Goal: Contribute content: Contribute content

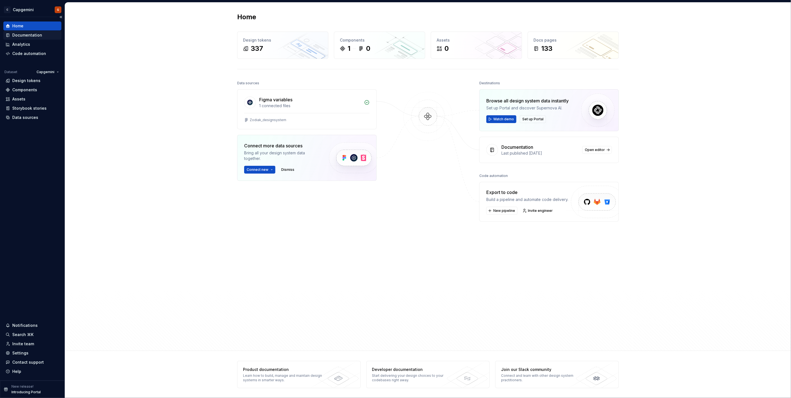
click at [8, 36] on icon at bounding box center [8, 35] width 2 height 3
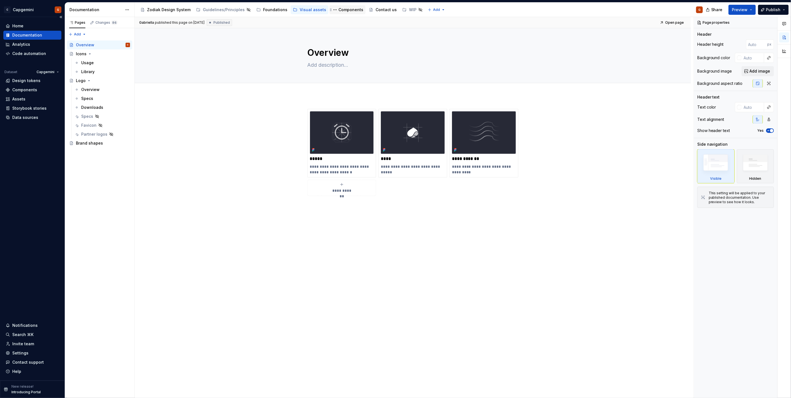
click at [343, 11] on div "Components" at bounding box center [350, 10] width 25 height 6
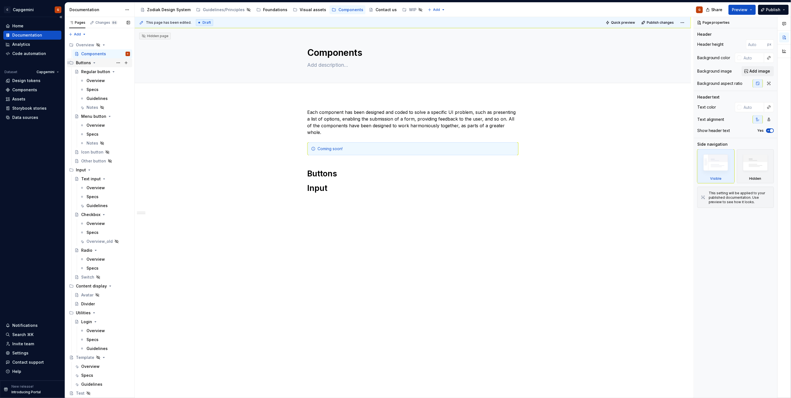
click at [93, 64] on icon "Page tree" at bounding box center [94, 63] width 4 height 4
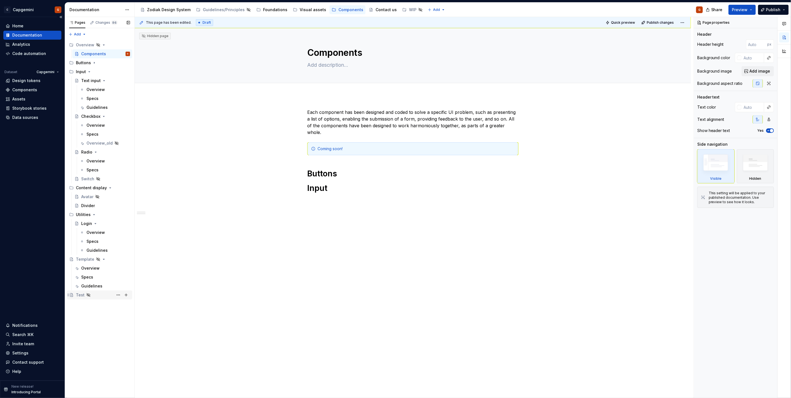
click at [83, 293] on div "Test" at bounding box center [80, 295] width 9 height 6
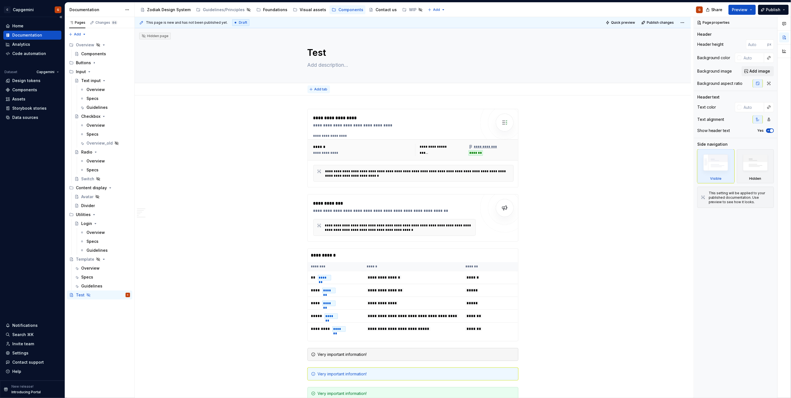
type textarea "*"
click at [328, 91] on button "Add tab" at bounding box center [318, 89] width 23 height 8
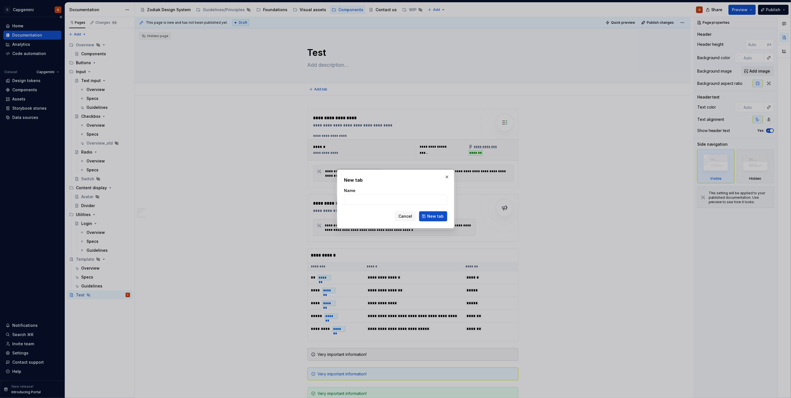
type input "O"
type input "All components"
click button "New tab" at bounding box center [433, 216] width 28 height 10
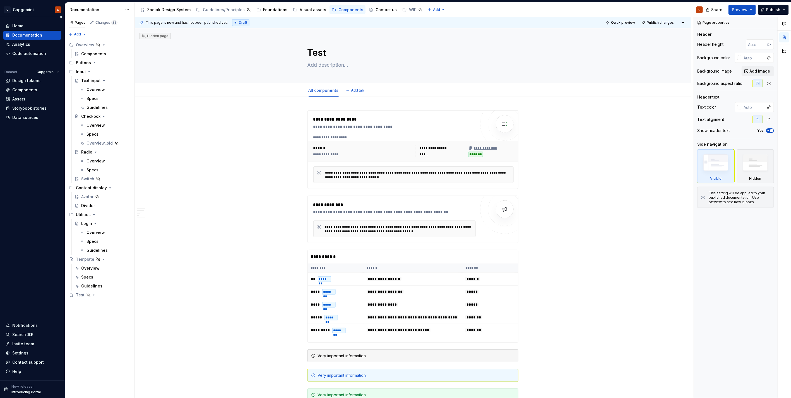
click at [351, 92] on span "Add tab" at bounding box center [357, 90] width 13 height 4
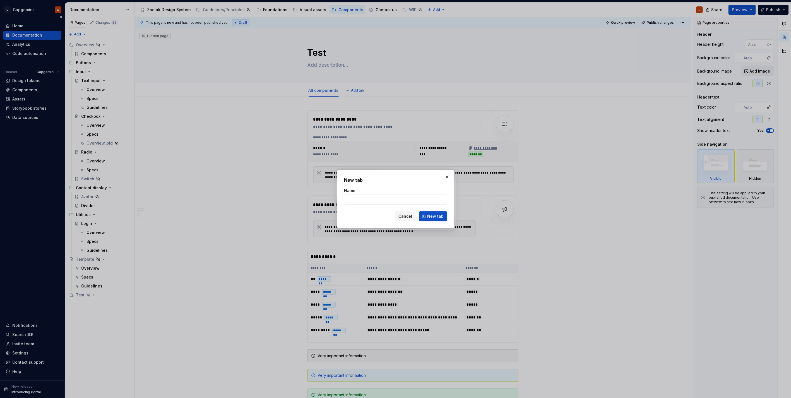
type textarea "*"
type input "Image"
click button "New tab" at bounding box center [433, 216] width 28 height 10
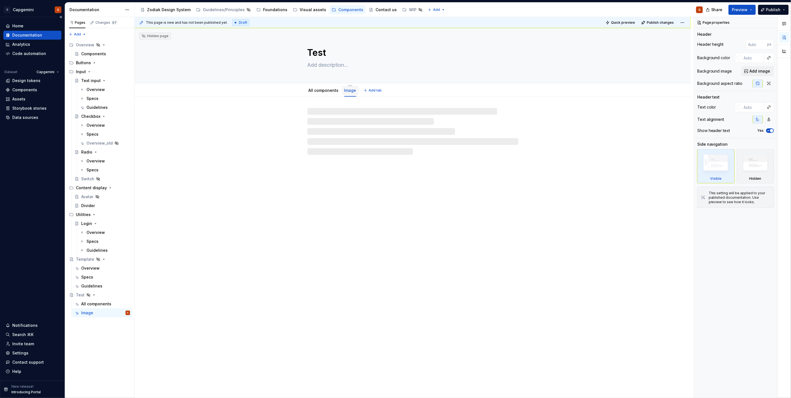
click at [349, 87] on div "Image" at bounding box center [350, 90] width 12 height 7
click at [348, 84] on html "C Capgemini G Home Documentation Analytics Code automation Dataset Capgemini De…" at bounding box center [395, 199] width 791 height 398
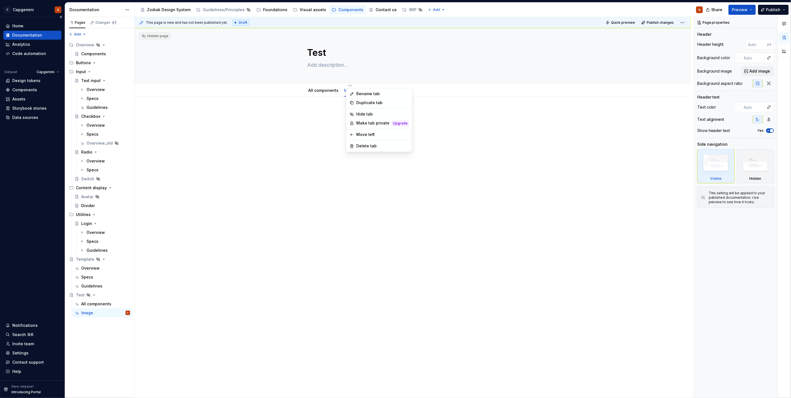
type textarea "*"
click at [355, 91] on div "Rename tab" at bounding box center [379, 94] width 64 height 9
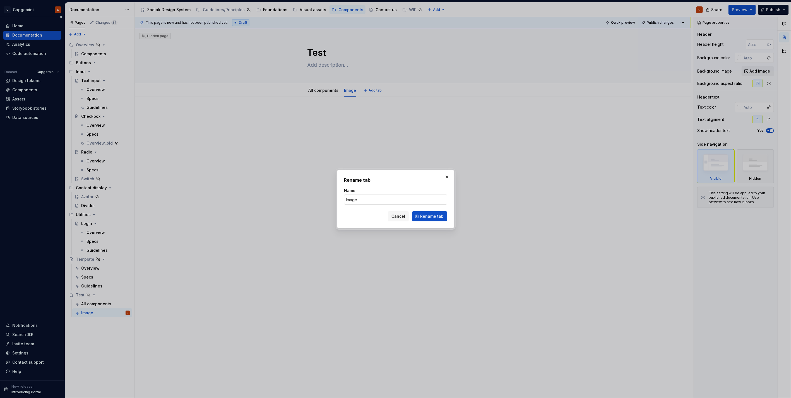
click at [370, 201] on input "Image" at bounding box center [395, 199] width 103 height 10
type input "Images"
drag, startPoint x: 419, startPoint y: 217, endPoint x: 409, endPoint y: 202, distance: 18.3
click at [419, 217] on button "Rename tab" at bounding box center [429, 216] width 35 height 10
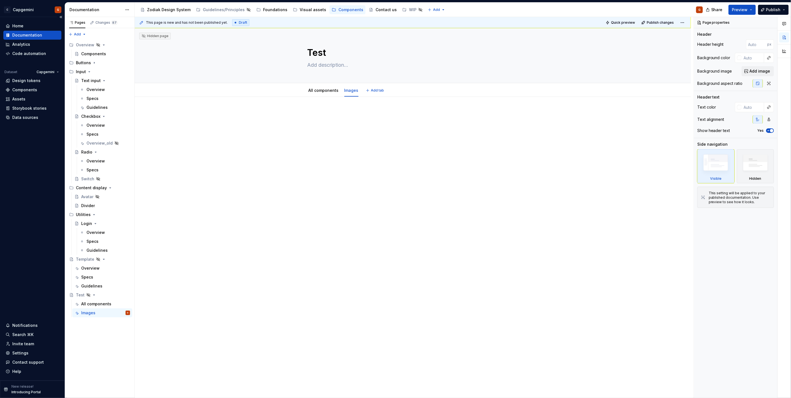
click at [349, 110] on div at bounding box center [413, 177] width 556 height 161
type textarea "*"
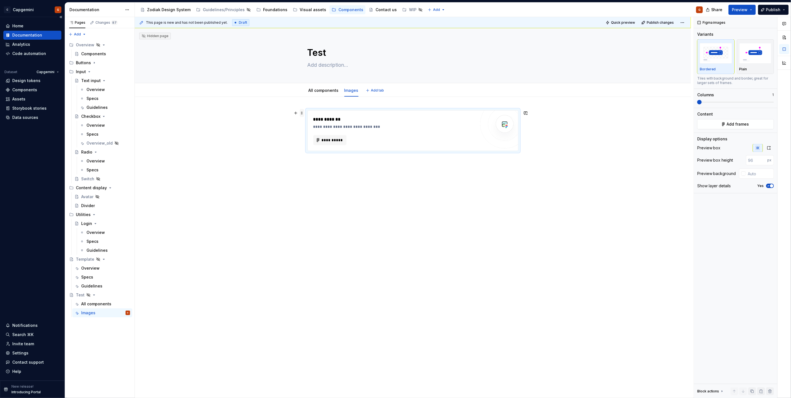
click at [300, 114] on span at bounding box center [302, 113] width 4 height 8
click at [376, 127] on div "**********" at bounding box center [394, 127] width 162 height 6
click at [335, 135] on button "**********" at bounding box center [329, 140] width 33 height 10
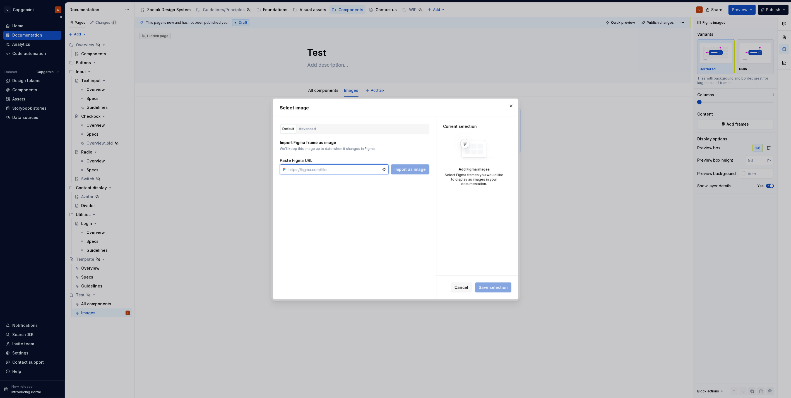
type textarea "*"
click at [310, 131] on div "Advanced" at bounding box center [307, 129] width 17 height 6
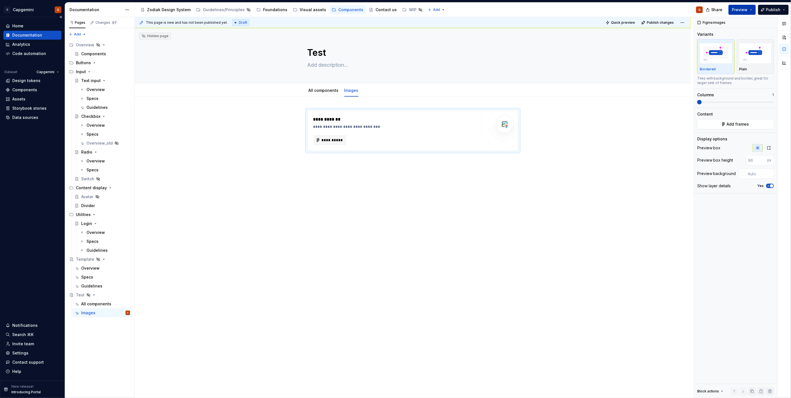
click at [741, 10] on span "Preview" at bounding box center [740, 10] width 16 height 6
click at [333, 137] on button "**********" at bounding box center [329, 140] width 33 height 10
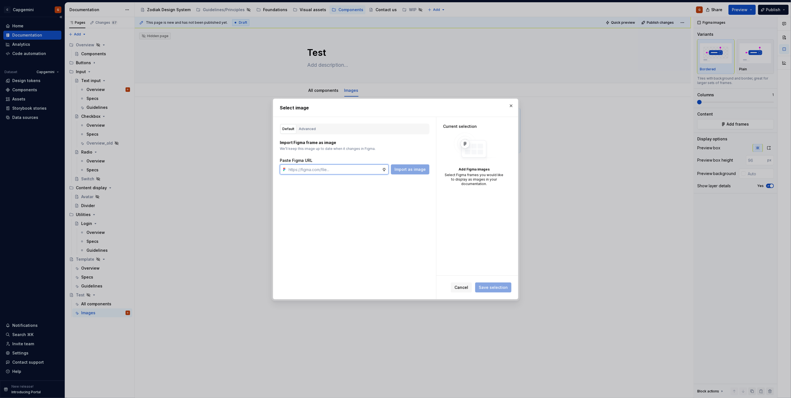
type textarea "*"
click at [306, 127] on div "Advanced" at bounding box center [307, 129] width 17 height 6
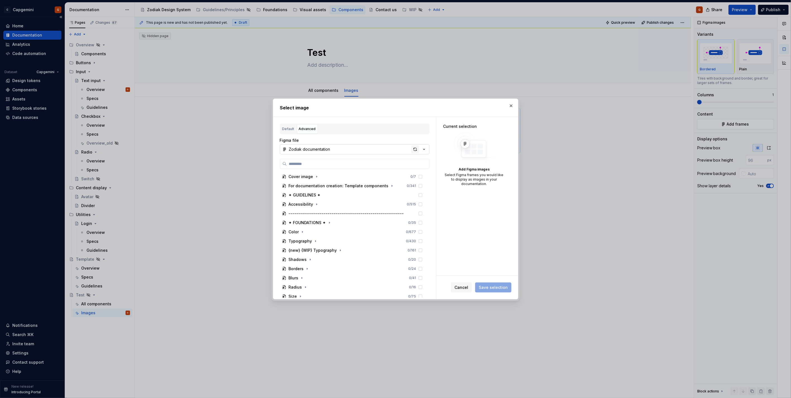
click at [413, 150] on div "button" at bounding box center [415, 149] width 8 height 8
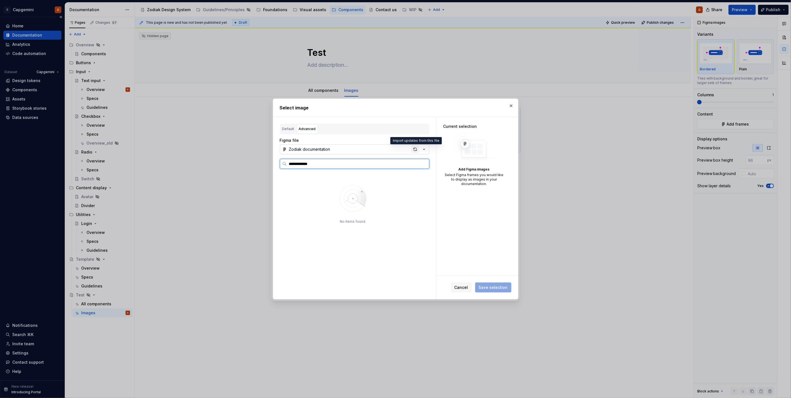
type input "**********"
click at [417, 147] on div "button" at bounding box center [415, 149] width 8 height 8
click at [412, 150] on div "button" at bounding box center [415, 149] width 8 height 8
click at [510, 108] on button "button" at bounding box center [511, 106] width 8 height 8
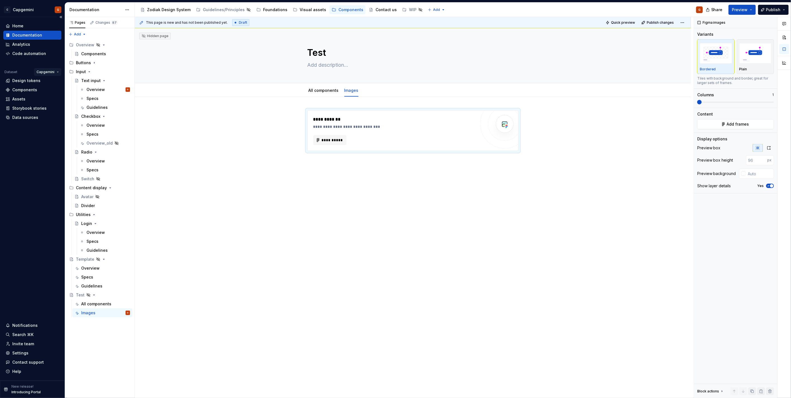
click at [52, 73] on html "C Capgemini G Home Documentation Analytics Code automation Dataset Capgemini De…" at bounding box center [395, 199] width 791 height 398
click at [54, 119] on div "Zodiac" at bounding box center [67, 119] width 45 height 6
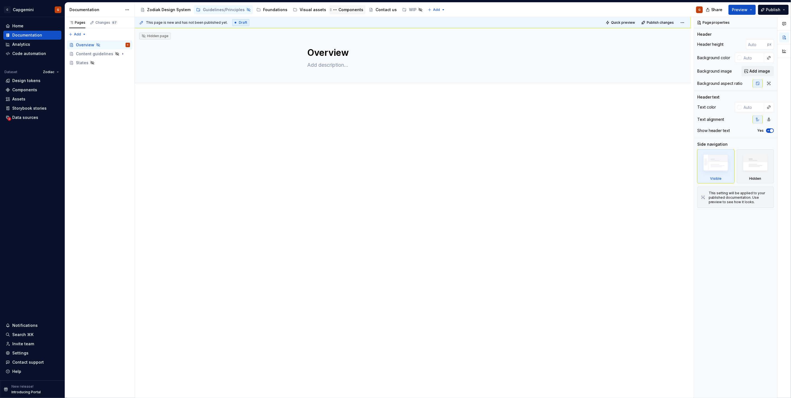
click at [338, 11] on div "Components" at bounding box center [350, 10] width 25 height 6
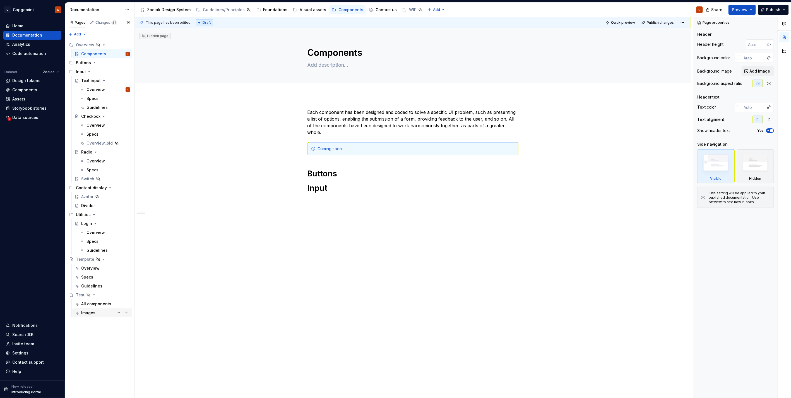
click at [93, 311] on div "Images" at bounding box center [88, 313] width 14 height 6
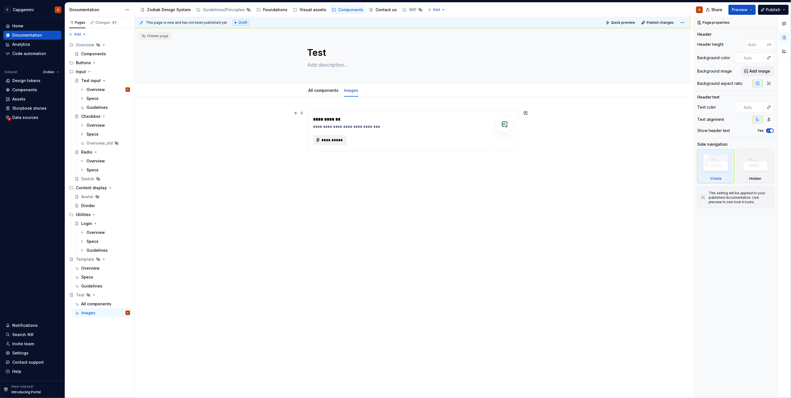
click at [338, 140] on span "**********" at bounding box center [332, 140] width 22 height 6
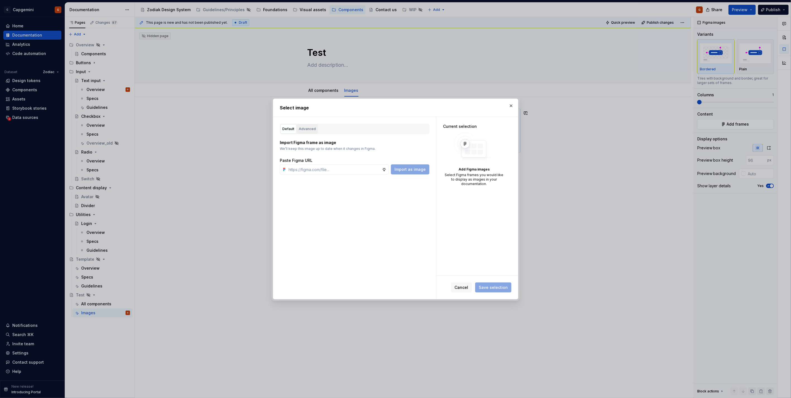
click at [302, 130] on div "Advanced" at bounding box center [307, 129] width 17 height 6
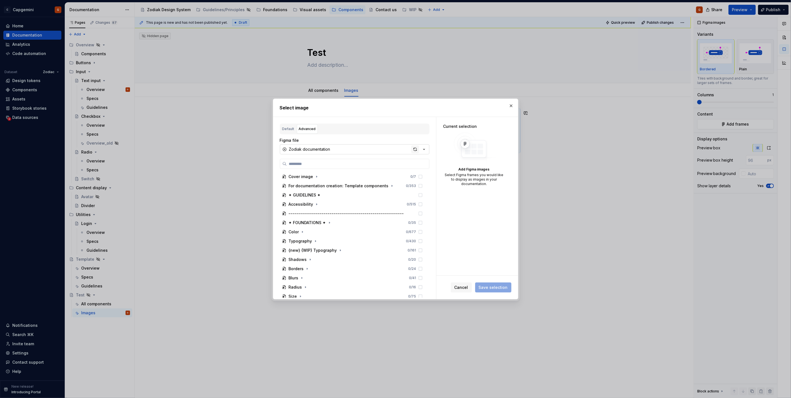
click at [416, 149] on div "button" at bounding box center [415, 149] width 8 height 8
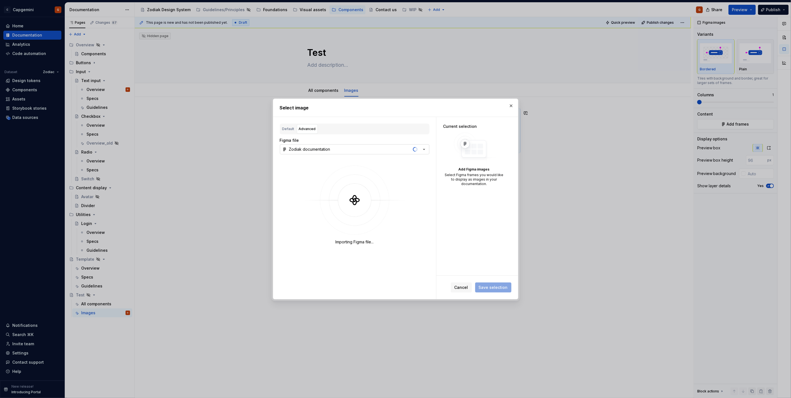
click at [409, 157] on div "Figma file Zodiak documentation Importing Figma file..." at bounding box center [354, 196] width 149 height 118
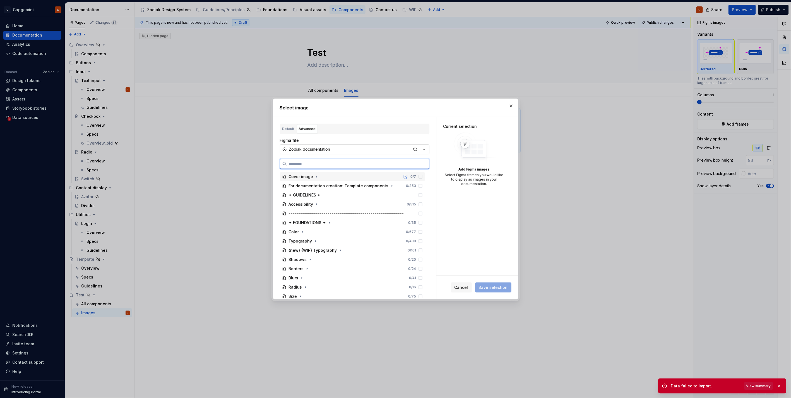
click at [751, 386] on span "View summary" at bounding box center [758, 385] width 25 height 4
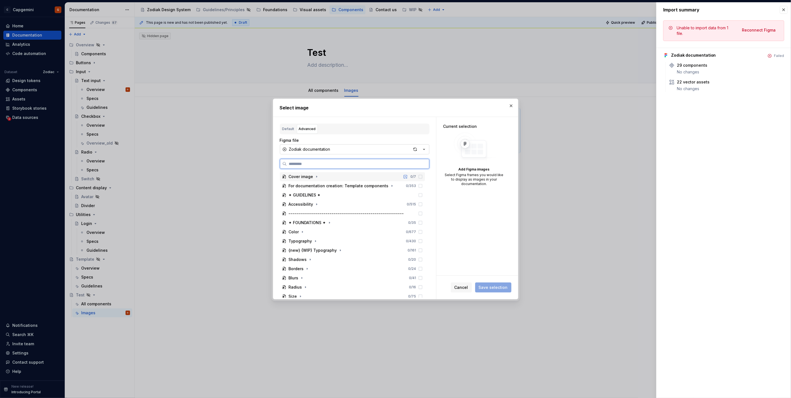
type textarea "*"
click at [782, 13] on button "button" at bounding box center [783, 10] width 8 height 8
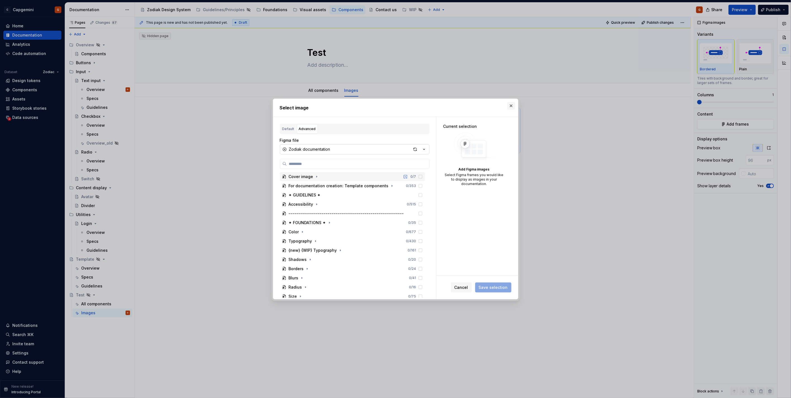
click at [511, 107] on button "button" at bounding box center [511, 106] width 8 height 8
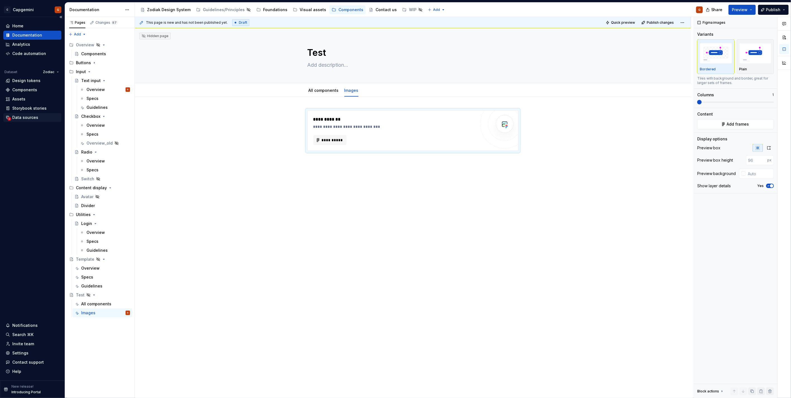
click at [28, 119] on div "Data sources" at bounding box center [25, 118] width 26 height 6
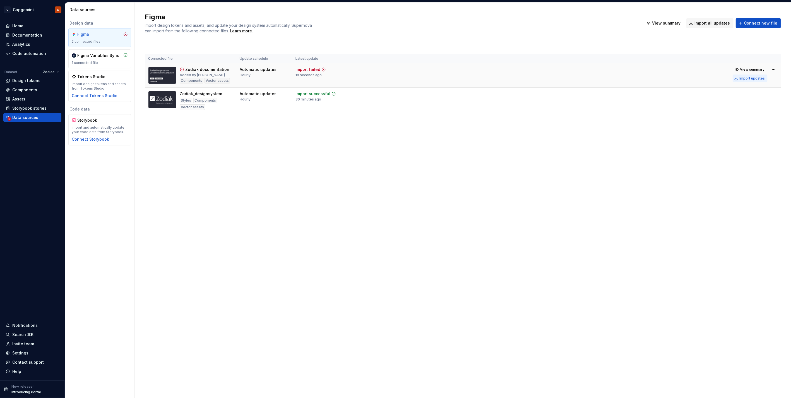
click at [759, 80] on div "Import updates" at bounding box center [751, 78] width 25 height 4
click at [751, 385] on span "View summary" at bounding box center [758, 385] width 25 height 4
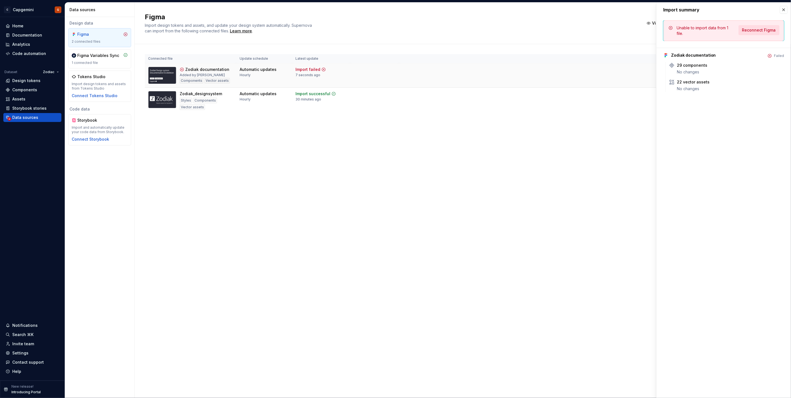
click at [768, 26] on button "Reconnect Figma" at bounding box center [758, 30] width 41 height 10
click at [753, 383] on button "View summary" at bounding box center [758, 386] width 30 height 8
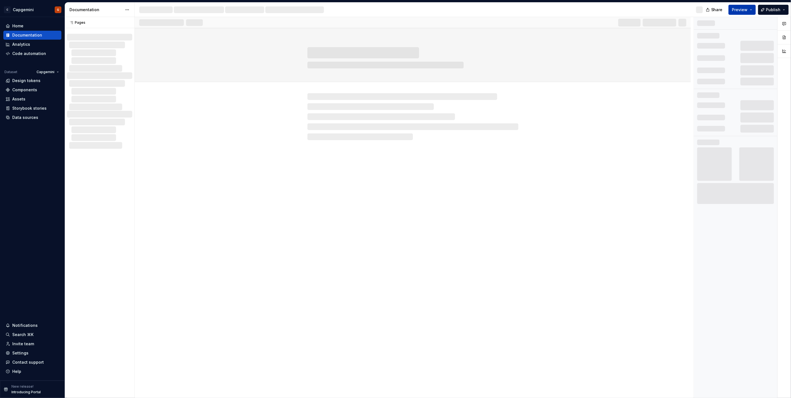
click at [748, 9] on button "Preview" at bounding box center [741, 10] width 27 height 10
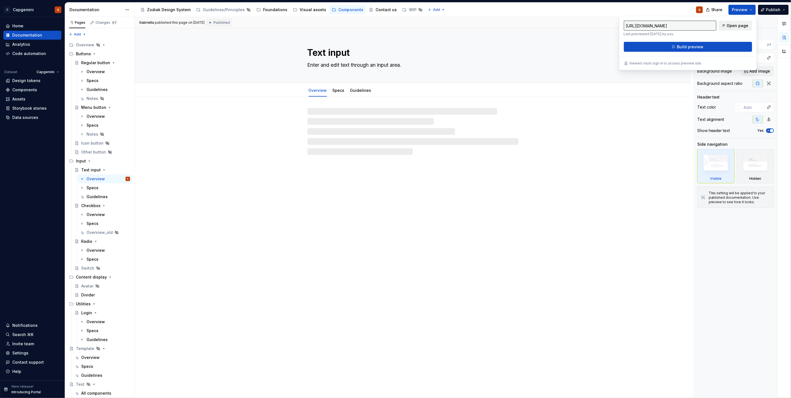
drag, startPoint x: 734, startPoint y: 27, endPoint x: 724, endPoint y: 28, distance: 9.9
click at [724, 28] on link "Open page" at bounding box center [734, 26] width 33 height 10
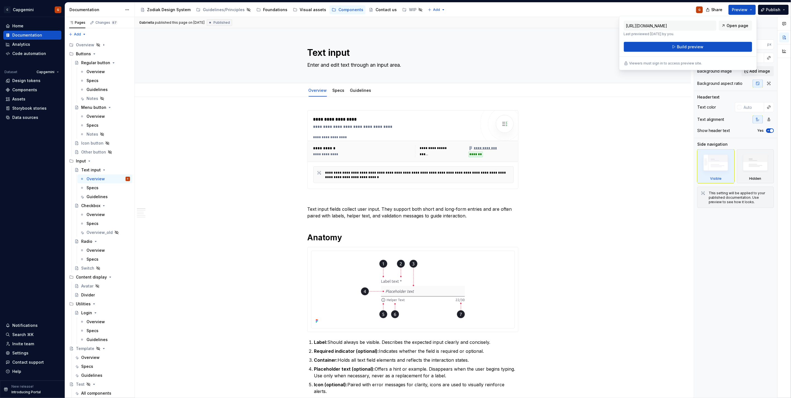
type textarea "*"
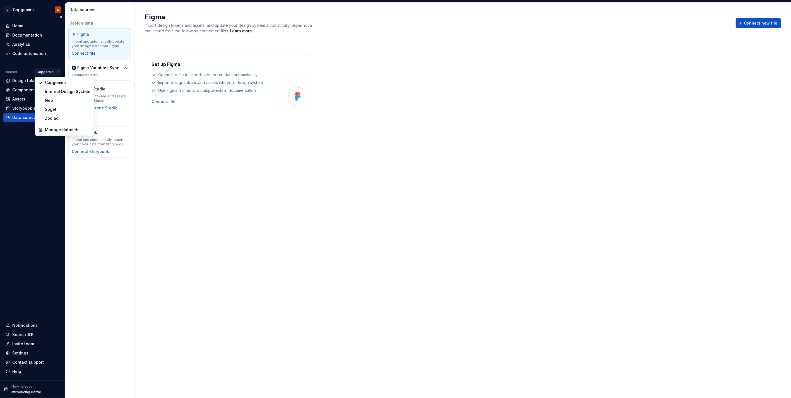
click at [51, 71] on html "C Capgemini G Home Documentation Analytics Code automation Dataset Capgemini De…" at bounding box center [395, 199] width 791 height 398
click at [63, 116] on div "Zodiac" at bounding box center [67, 119] width 45 height 6
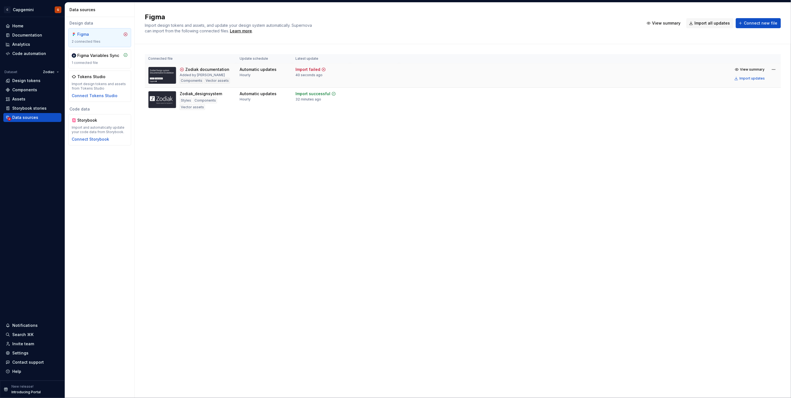
drag, startPoint x: 509, startPoint y: 75, endPoint x: 559, endPoint y: 76, distance: 50.2
click at [554, 76] on td "View summary Import updates" at bounding box center [590, 73] width 382 height 21
click at [746, 69] on span "View summary" at bounding box center [752, 69] width 25 height 4
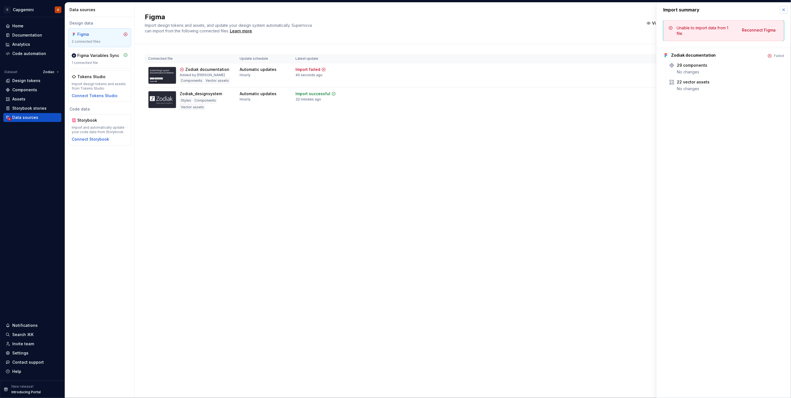
click at [782, 11] on button "button" at bounding box center [783, 10] width 8 height 8
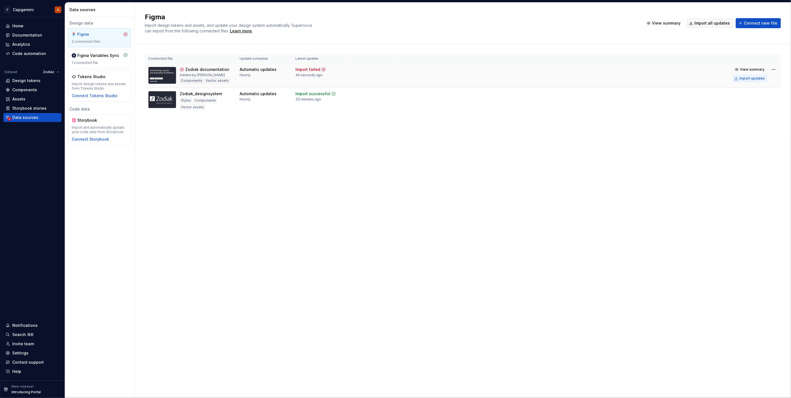
click at [745, 77] on div "Import updates" at bounding box center [751, 78] width 25 height 4
click at [25, 32] on div "Documentation" at bounding box center [27, 35] width 30 height 6
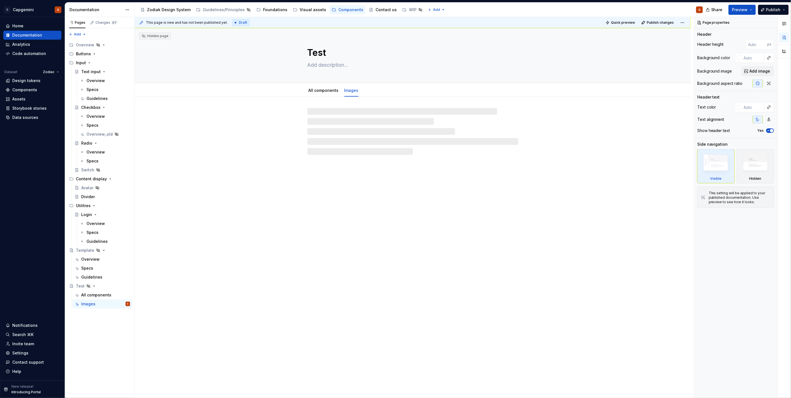
type textarea "*"
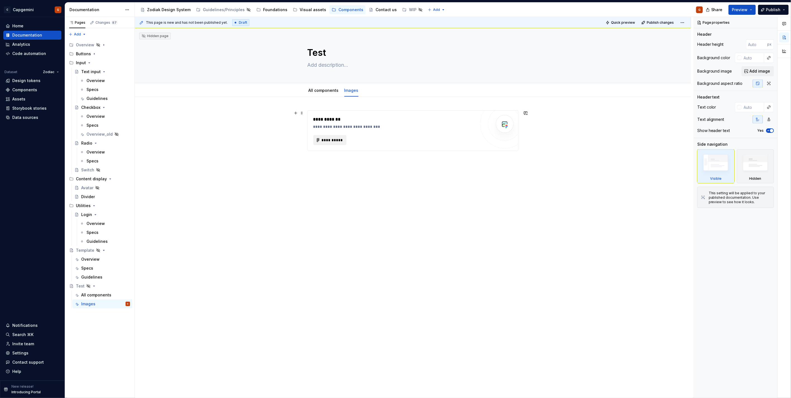
click at [342, 141] on span "**********" at bounding box center [332, 140] width 22 height 6
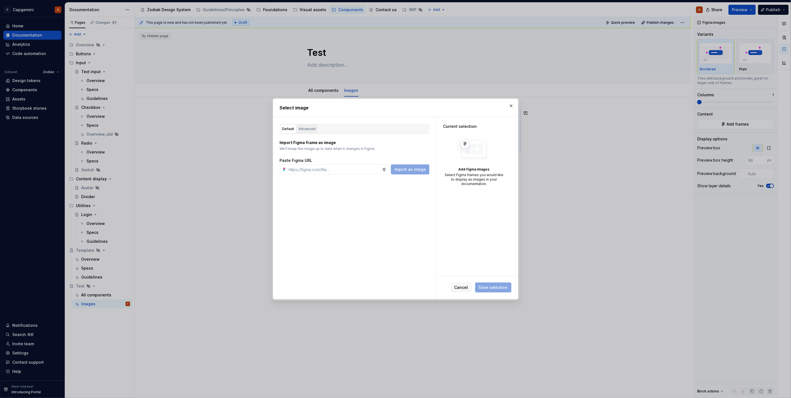
click at [300, 133] on button "Advanced" at bounding box center [307, 128] width 21 height 9
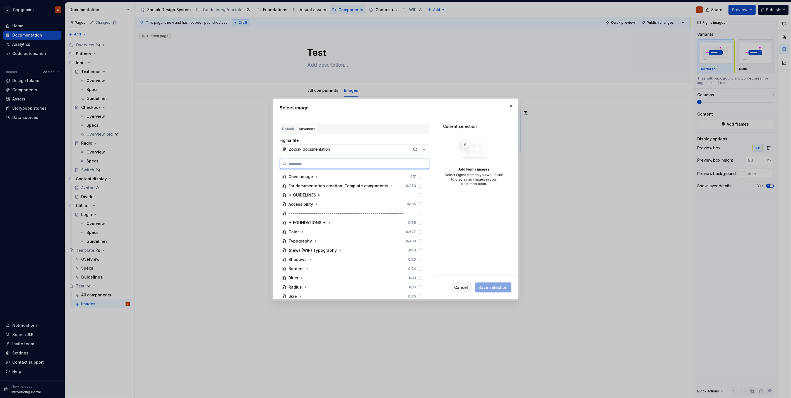
click at [323, 161] on input "search" at bounding box center [358, 164] width 142 height 6
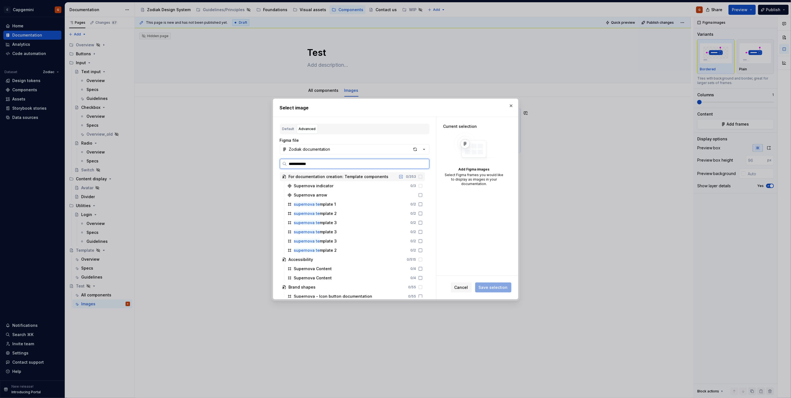
type input "**********"
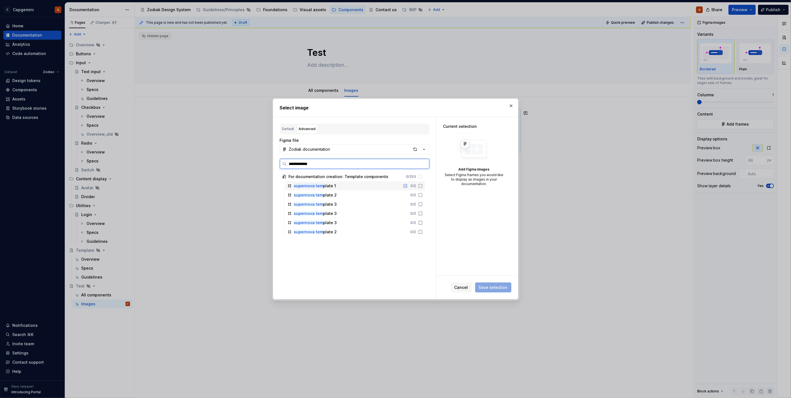
click at [419, 186] on icon at bounding box center [420, 186] width 4 height 4
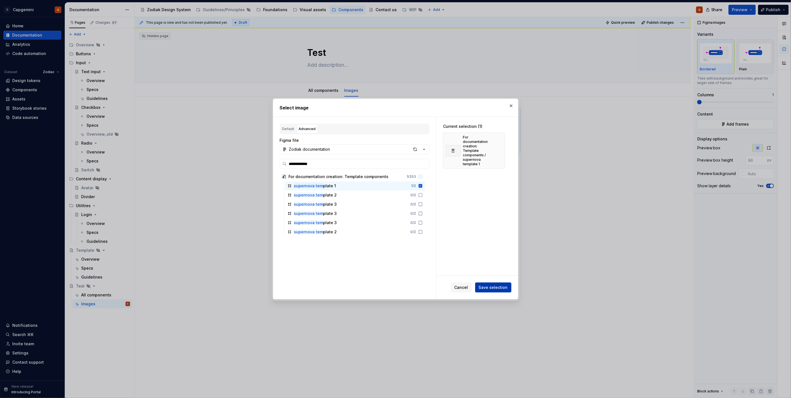
click at [487, 287] on span "Save selection" at bounding box center [493, 287] width 29 height 6
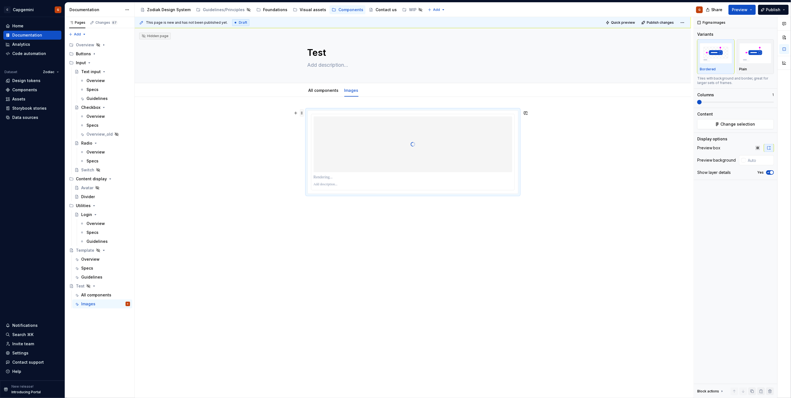
click at [302, 113] on span at bounding box center [302, 113] width 4 height 8
click at [313, 126] on div "Move up" at bounding box center [324, 130] width 47 height 9
click at [302, 112] on span at bounding box center [302, 113] width 4 height 8
click at [313, 117] on div "Duplicate" at bounding box center [324, 121] width 47 height 9
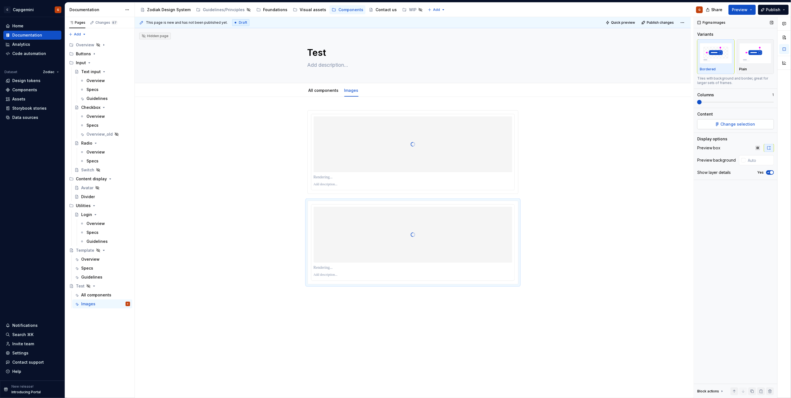
click at [726, 125] on span "Change selection" at bounding box center [737, 124] width 35 height 6
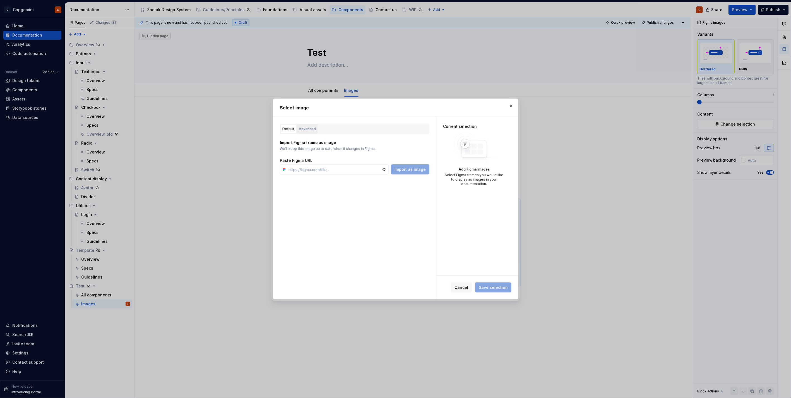
click at [304, 129] on div "Advanced" at bounding box center [307, 129] width 17 height 6
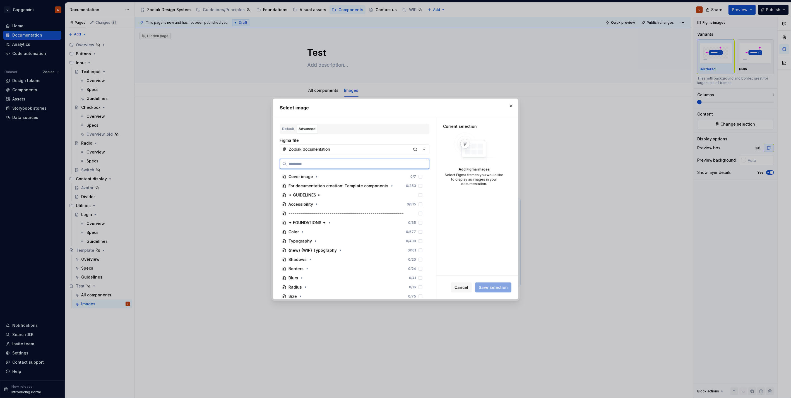
click at [312, 162] on input "search" at bounding box center [358, 164] width 142 height 6
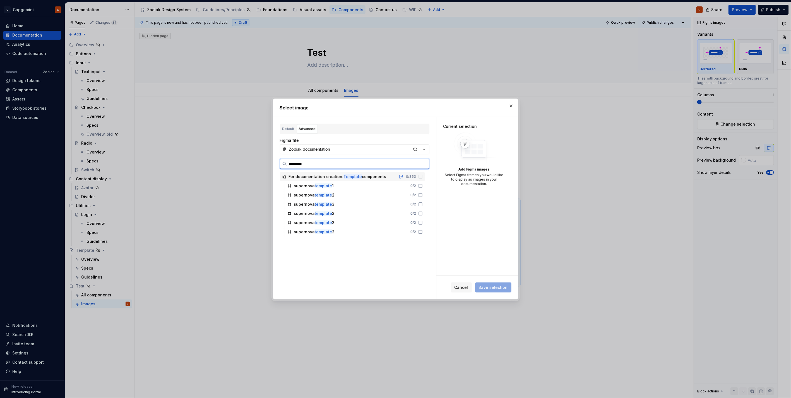
type input "**********"
click at [334, 186] on mark "template 2" at bounding box center [325, 185] width 21 height 5
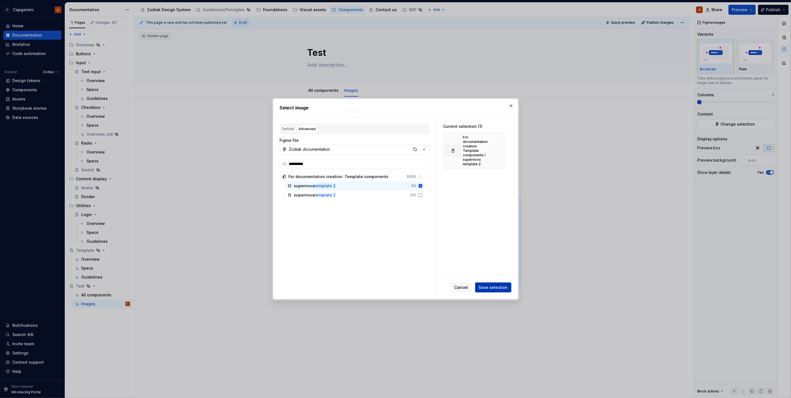
click at [493, 283] on button "Save selection" at bounding box center [493, 287] width 36 height 10
click at [323, 196] on mark "template 2" at bounding box center [325, 194] width 21 height 5
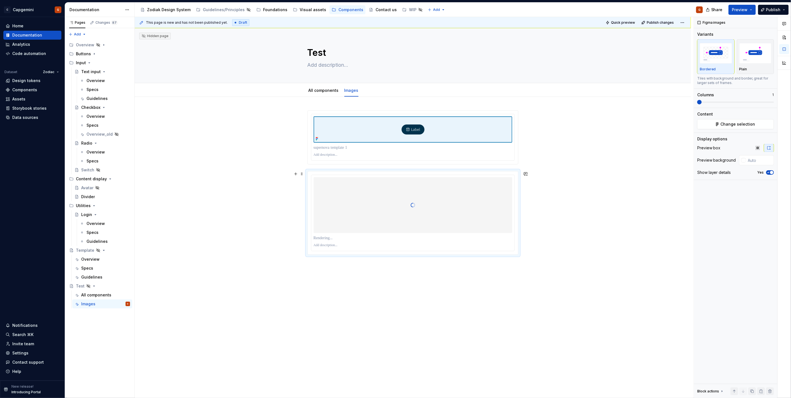
click at [423, 195] on div at bounding box center [412, 205] width 199 height 56
click at [713, 123] on button "Change selection" at bounding box center [735, 124] width 77 height 10
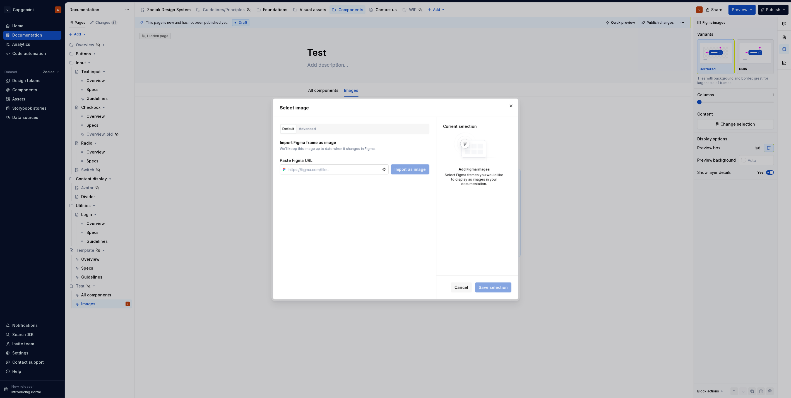
type textarea "*"
click at [320, 125] on div "Default Advanced" at bounding box center [354, 129] width 149 height 11
click at [310, 127] on div "Advanced" at bounding box center [307, 129] width 17 height 6
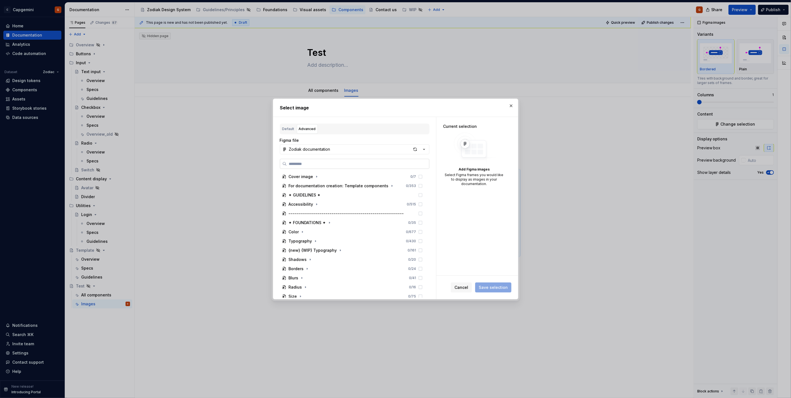
click at [322, 160] on label at bounding box center [354, 164] width 149 height 10
click at [322, 161] on input "search" at bounding box center [358, 164] width 142 height 6
type input "**********"
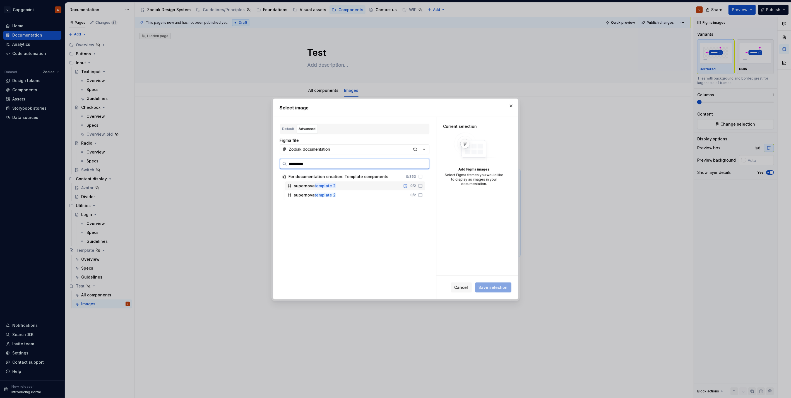
click at [419, 186] on icon at bounding box center [420, 186] width 4 height 4
click at [419, 197] on icon at bounding box center [420, 194] width 3 height 3
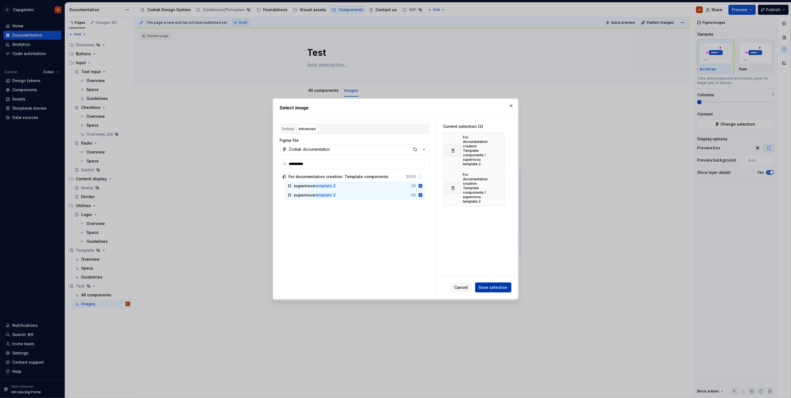
click at [497, 287] on span "Save selection" at bounding box center [493, 287] width 29 height 6
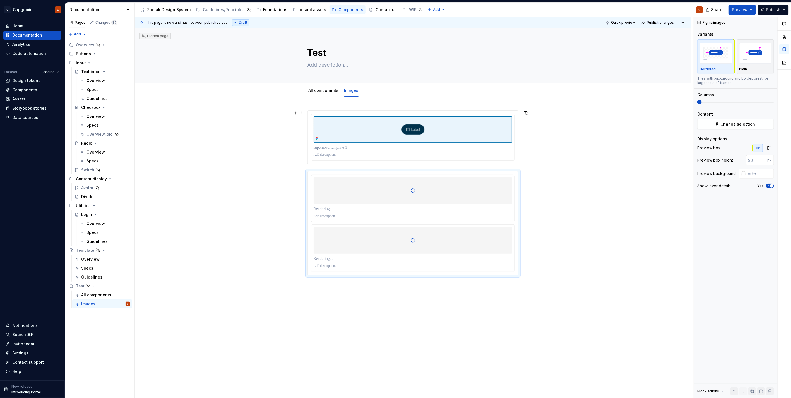
click at [307, 115] on div at bounding box center [412, 137] width 211 height 54
click at [301, 112] on span at bounding box center [302, 113] width 4 height 8
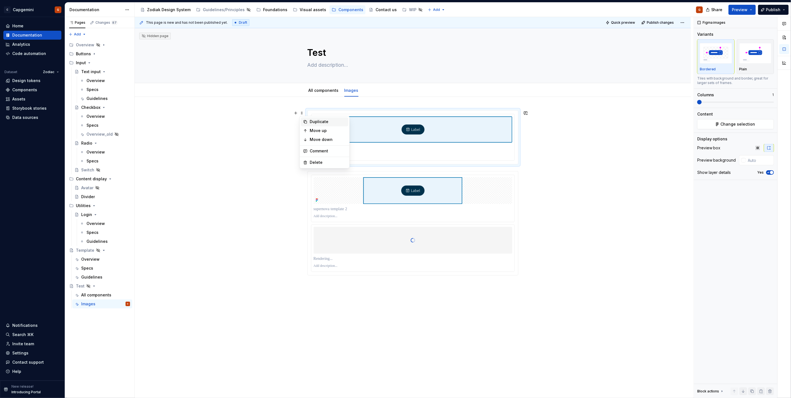
click at [310, 123] on div "Duplicate" at bounding box center [328, 122] width 36 height 6
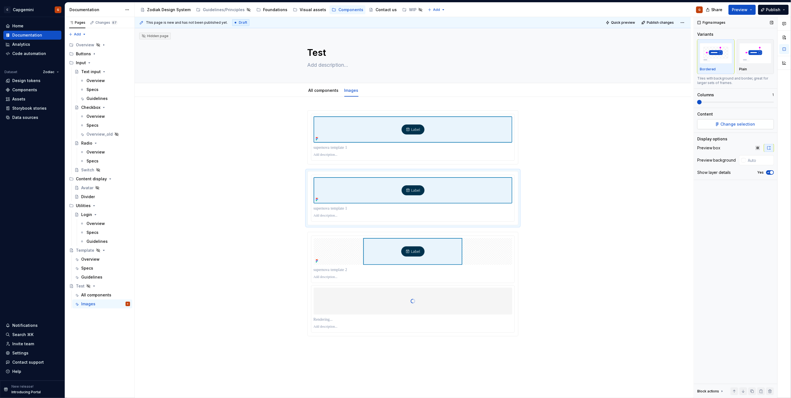
click at [720, 126] on button "Change selection" at bounding box center [735, 124] width 77 height 10
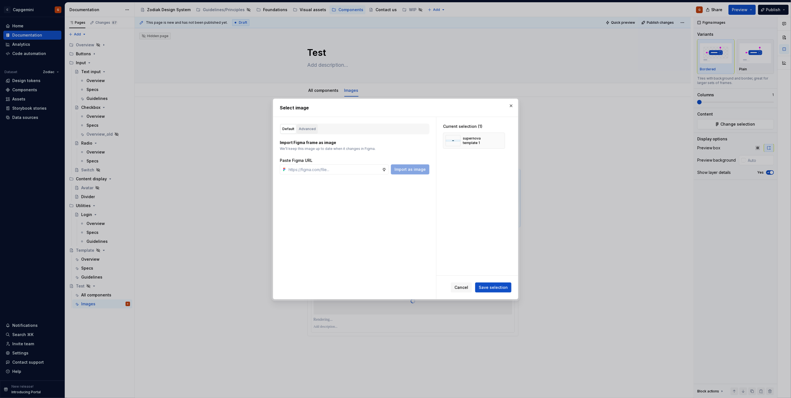
click at [307, 129] on div "Advanced" at bounding box center [307, 129] width 17 height 6
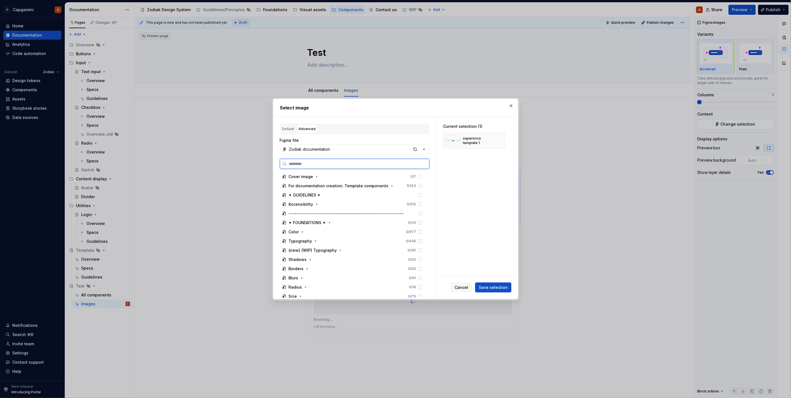
click at [315, 163] on input "search" at bounding box center [358, 164] width 142 height 6
paste input "**********"
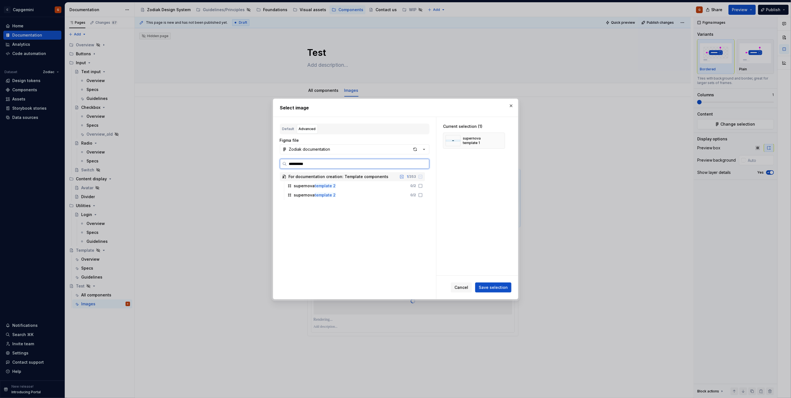
type input "********"
drag, startPoint x: 420, startPoint y: 187, endPoint x: 414, endPoint y: 196, distance: 11.4
click at [420, 186] on icon at bounding box center [420, 186] width 4 height 4
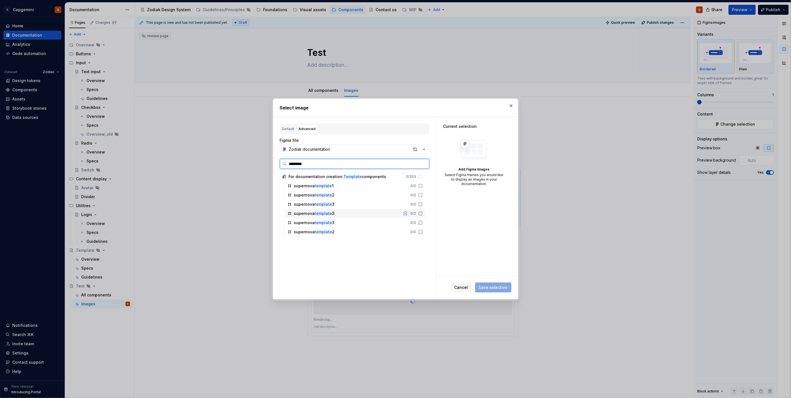
click at [419, 214] on icon at bounding box center [420, 213] width 4 height 4
click at [420, 222] on icon at bounding box center [420, 222] width 4 height 4
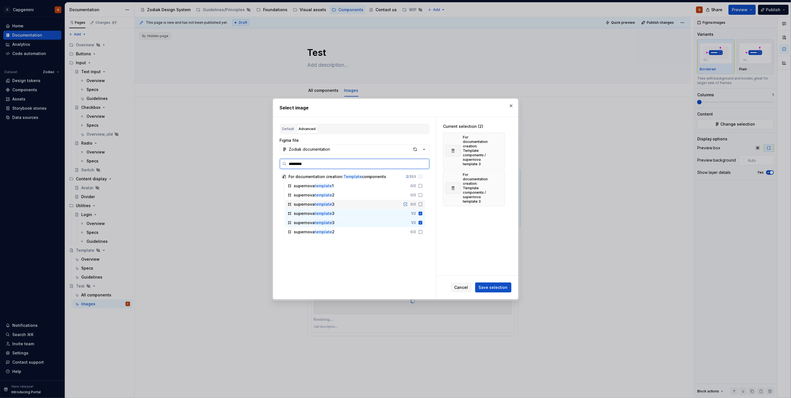
click at [420, 203] on icon at bounding box center [420, 204] width 4 height 4
click at [493, 289] on span "Save selection" at bounding box center [493, 287] width 29 height 6
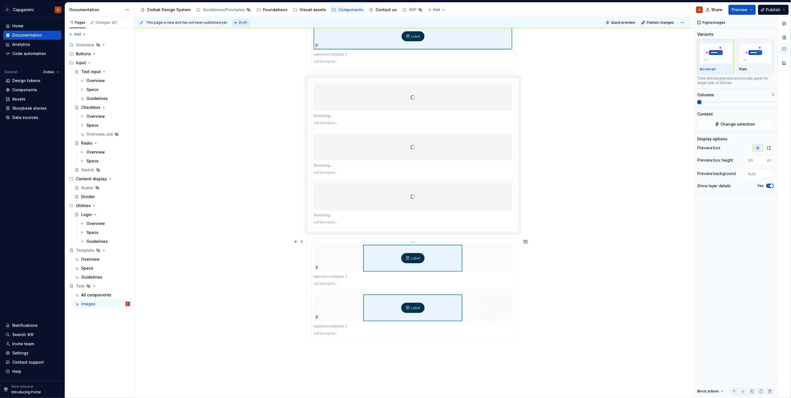
scroll to position [93, 0]
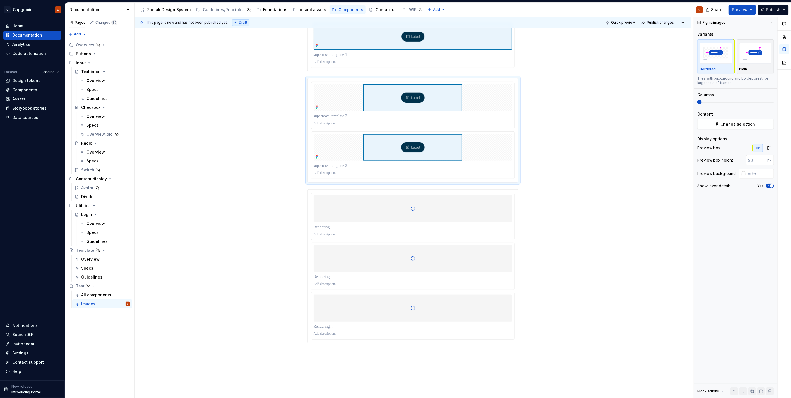
click at [711, 102] on span at bounding box center [735, 102] width 77 height 1
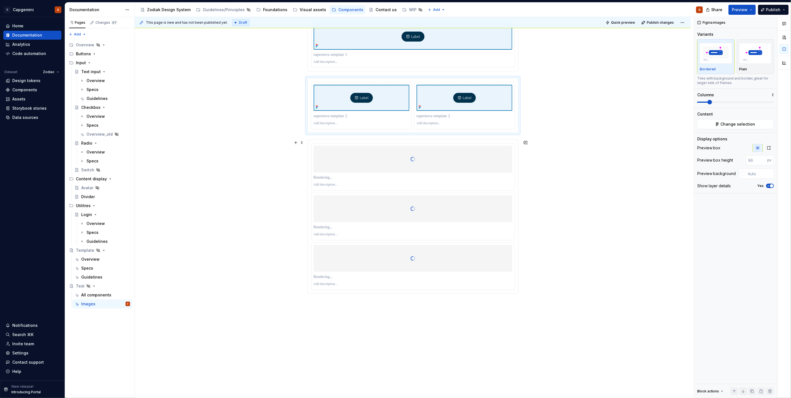
click at [515, 164] on div at bounding box center [413, 216] width 210 height 153
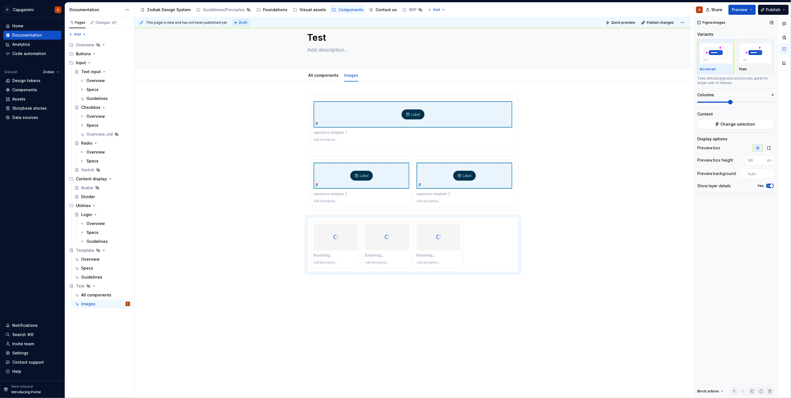
click at [734, 102] on span at bounding box center [735, 102] width 77 height 1
click at [718, 99] on div "Columns 4" at bounding box center [735, 98] width 77 height 12
click at [723, 104] on span at bounding box center [735, 102] width 77 height 4
click at [504, 276] on div at bounding box center [412, 187] width 211 height 184
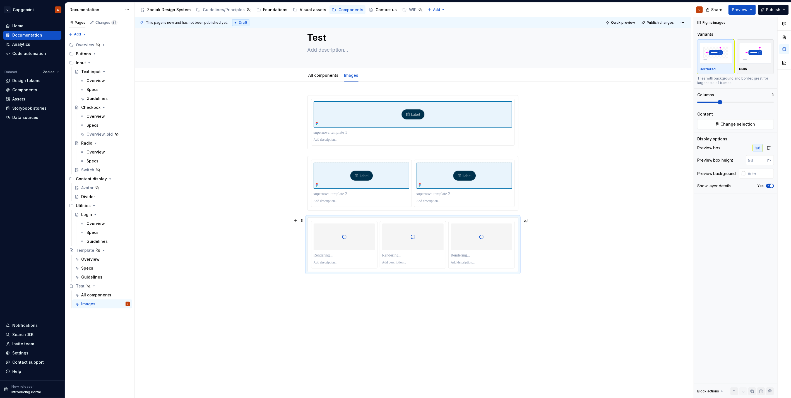
click at [506, 272] on div at bounding box center [412, 244] width 211 height 55
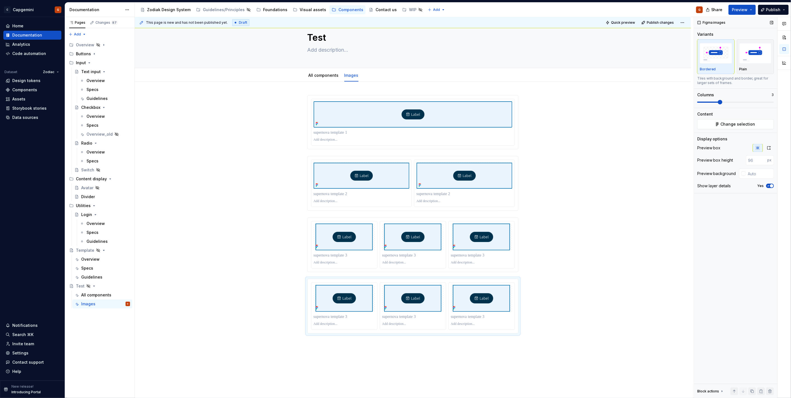
click at [726, 105] on div "Variants Bordered Plain Tiles with background and border, great for larger sets…" at bounding box center [735, 70] width 77 height 76
click at [728, 103] on span at bounding box center [735, 102] width 77 height 4
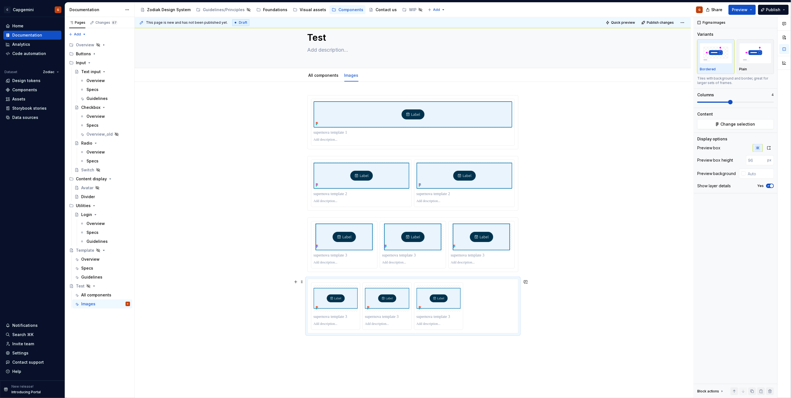
click at [507, 313] on div at bounding box center [413, 305] width 204 height 47
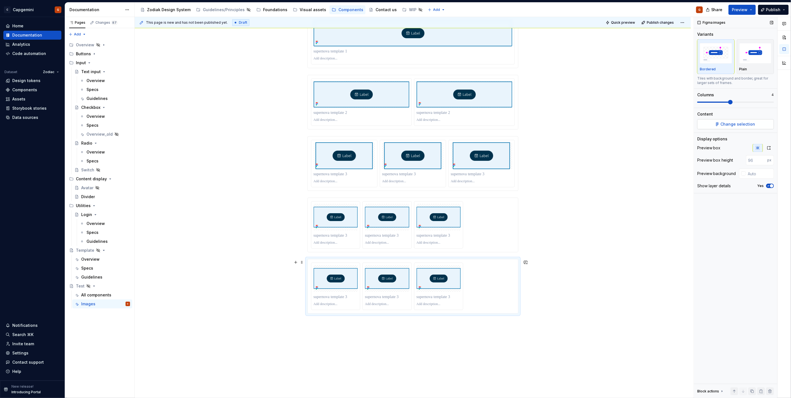
scroll to position [108, 0]
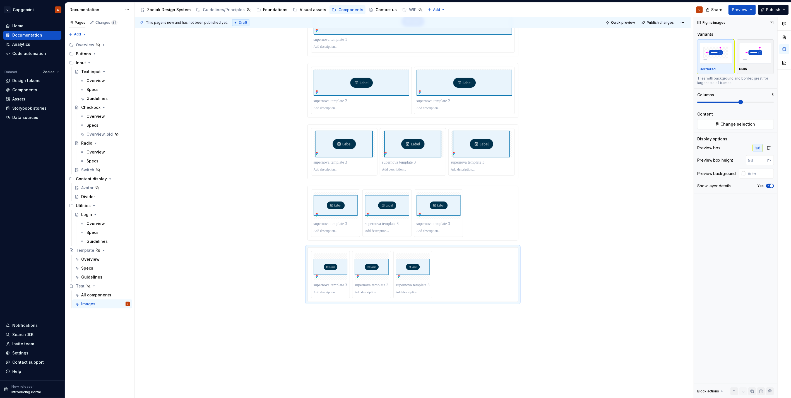
click at [745, 102] on span at bounding box center [735, 102] width 77 height 1
click at [506, 288] on div at bounding box center [413, 274] width 204 height 47
click at [768, 102] on span at bounding box center [735, 102] width 77 height 1
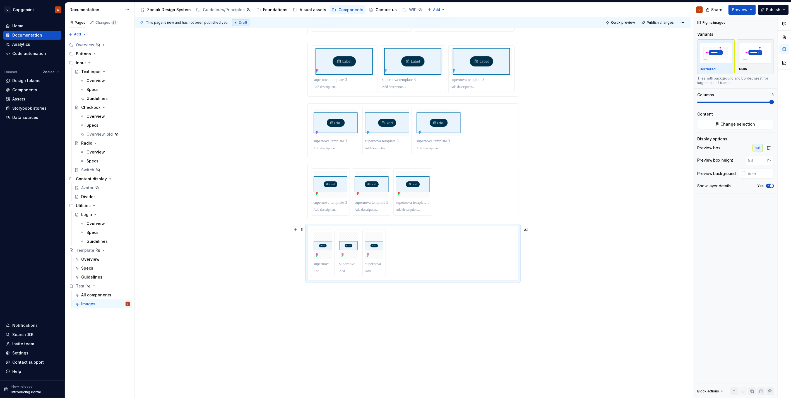
scroll to position [199, 0]
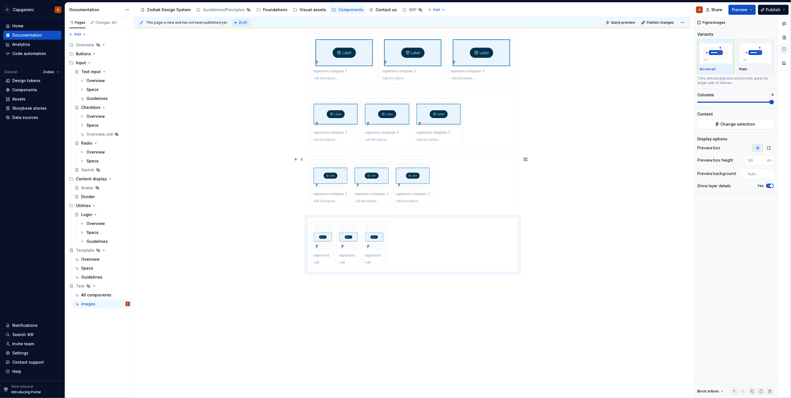
click at [481, 193] on div at bounding box center [413, 183] width 204 height 47
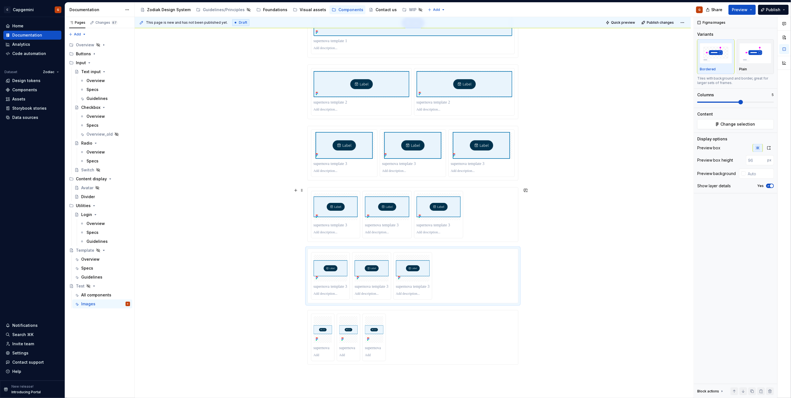
click at [487, 219] on div at bounding box center [413, 214] width 204 height 47
click at [771, 147] on icon "button" at bounding box center [768, 148] width 4 height 4
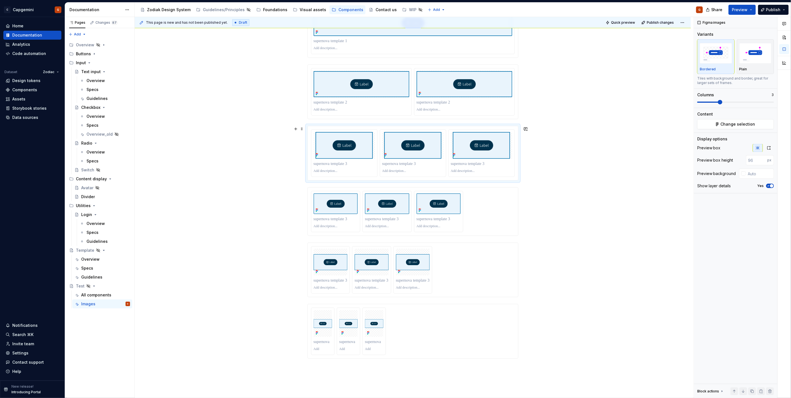
click at [515, 157] on div at bounding box center [413, 153] width 210 height 54
click at [768, 147] on icon "button" at bounding box center [768, 148] width 4 height 4
click at [758, 147] on icon "button" at bounding box center [757, 148] width 4 height 4
click at [767, 148] on icon "button" at bounding box center [768, 148] width 4 height 4
click at [515, 110] on div at bounding box center [413, 92] width 210 height 54
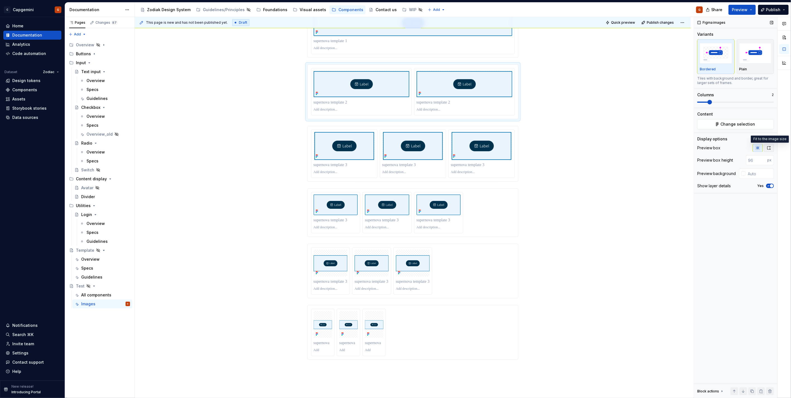
click at [766, 145] on button "button" at bounding box center [769, 148] width 10 height 8
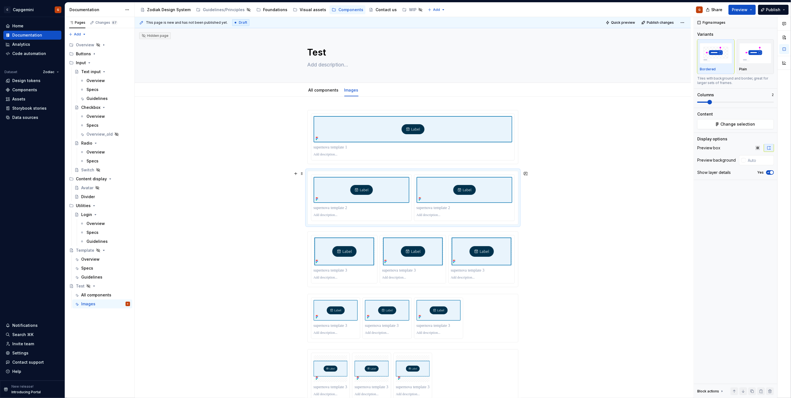
scroll to position [0, 0]
click at [515, 138] on div at bounding box center [413, 137] width 210 height 54
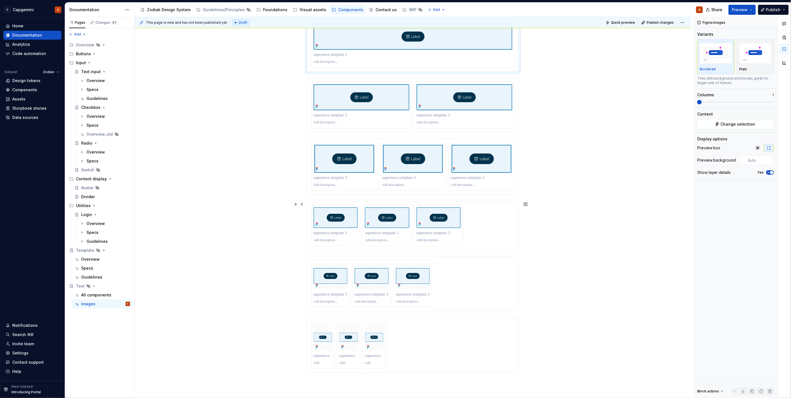
click at [515, 218] on div at bounding box center [413, 225] width 210 height 48
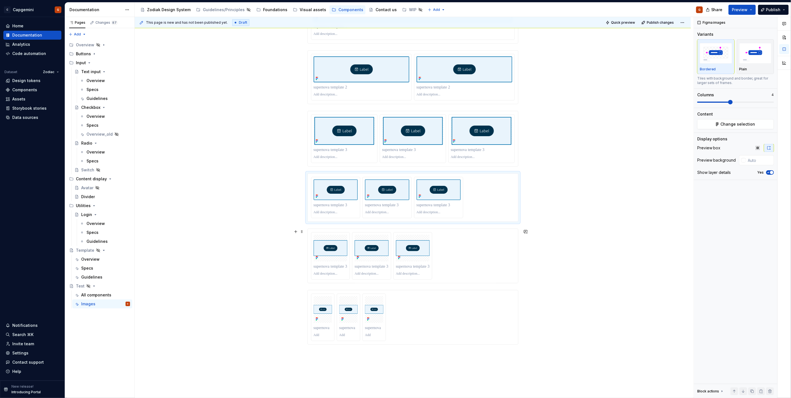
scroll to position [155, 0]
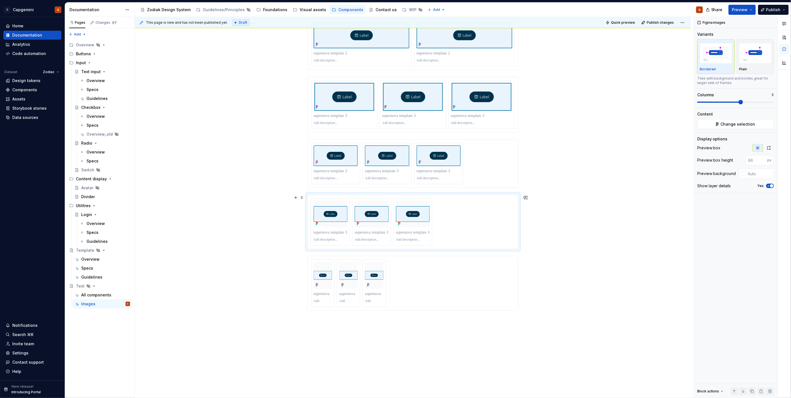
click at [490, 230] on div at bounding box center [413, 221] width 204 height 47
click at [770, 148] on icon "button" at bounding box center [768, 148] width 4 height 4
click at [512, 257] on div at bounding box center [413, 271] width 204 height 47
click at [766, 147] on button "button" at bounding box center [769, 148] width 10 height 8
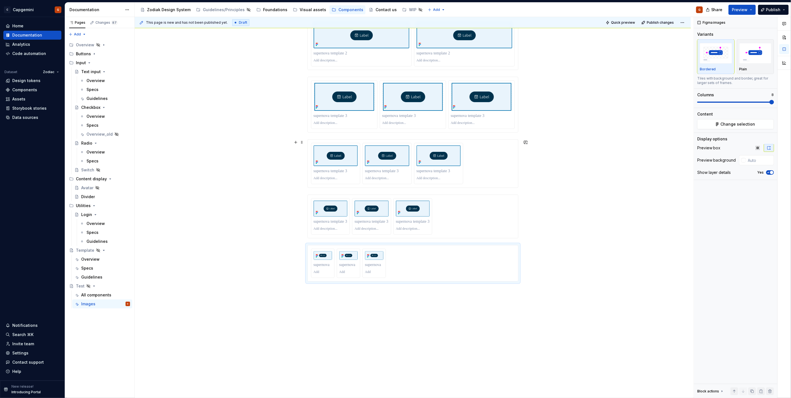
click at [473, 175] on div at bounding box center [413, 163] width 204 height 41
click at [466, 218] on div at bounding box center [413, 216] width 204 height 37
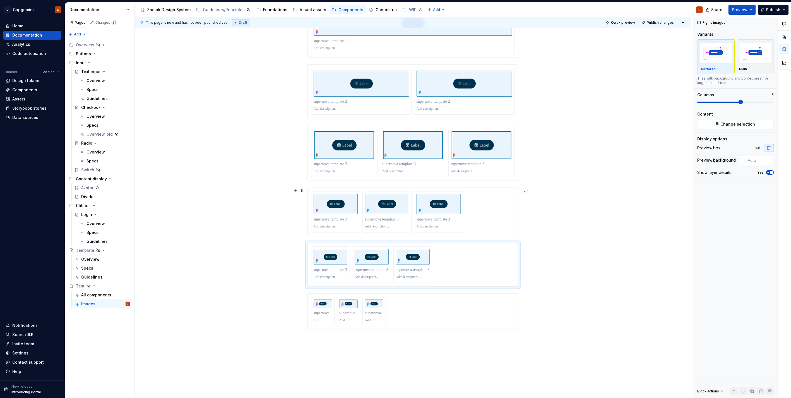
scroll to position [93, 0]
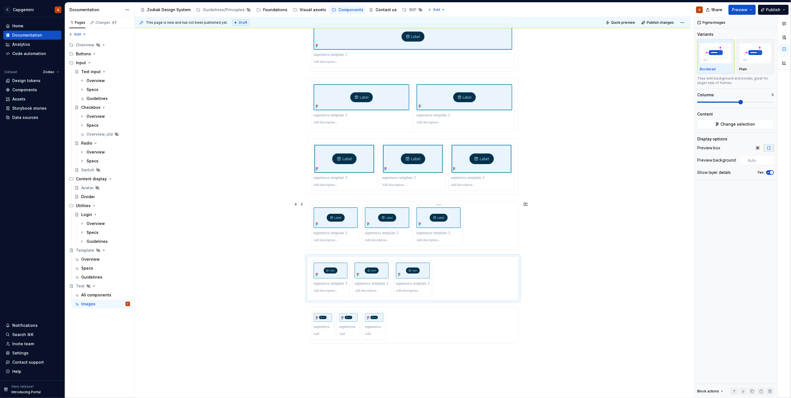
click at [470, 226] on div at bounding box center [413, 225] width 204 height 41
click at [727, 124] on span "Change selection" at bounding box center [737, 124] width 35 height 6
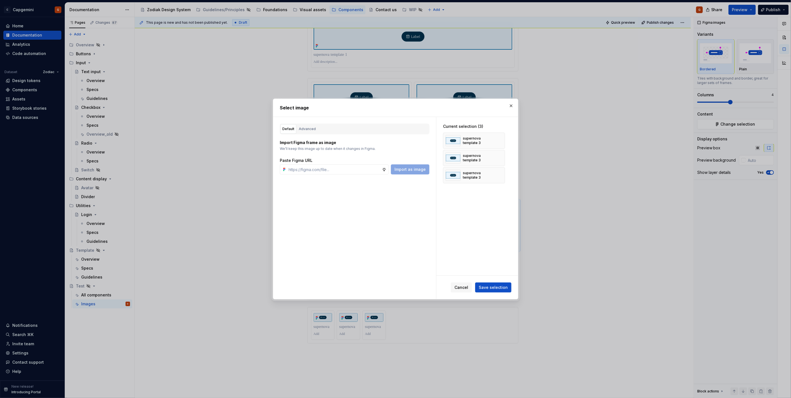
click at [383, 123] on div "Default Advanced Import Figma frame as image We’ll keep this image up to date w…" at bounding box center [354, 208] width 163 height 182
click at [299, 134] on div "Default Advanced" at bounding box center [354, 129] width 149 height 11
type textarea "*"
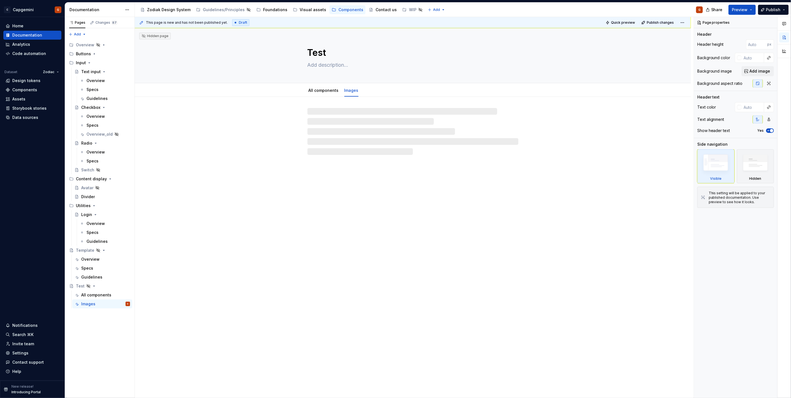
type textarea "*"
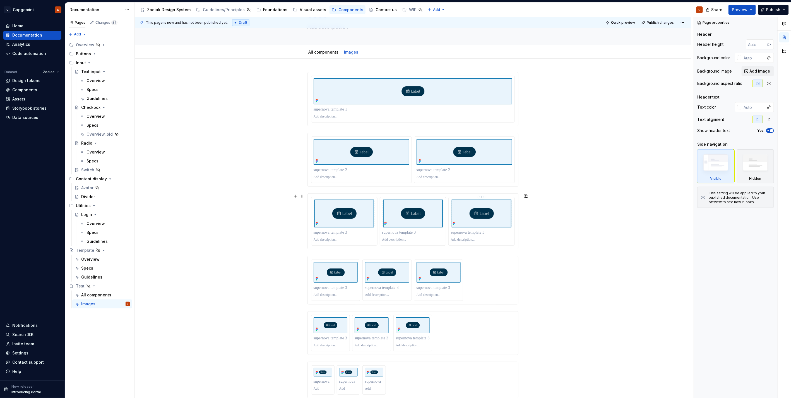
scroll to position [93, 0]
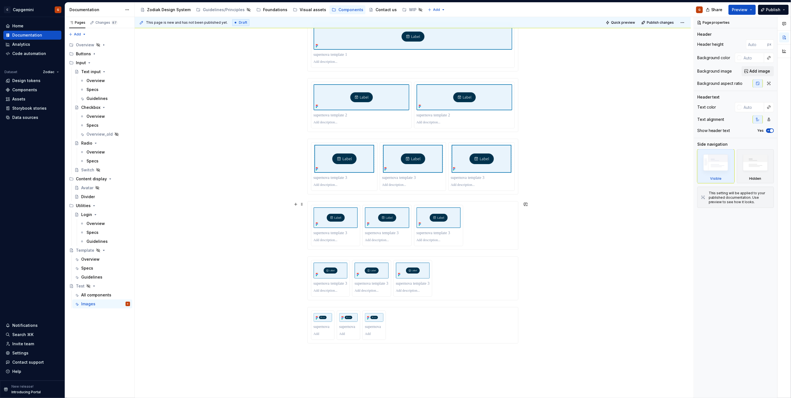
click at [486, 235] on div at bounding box center [413, 225] width 204 height 41
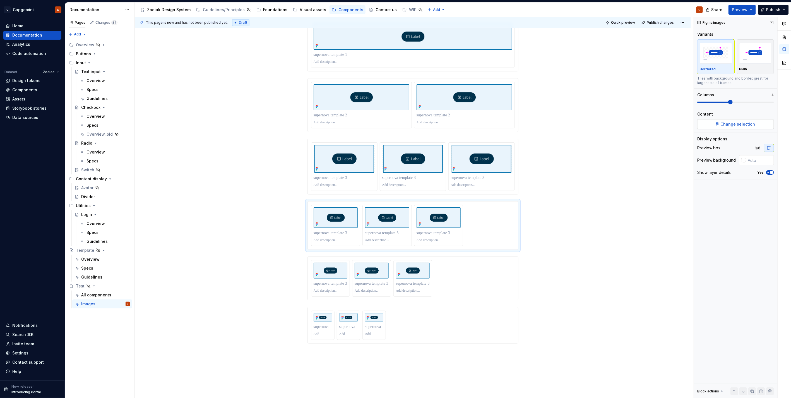
click at [718, 127] on button "Change selection" at bounding box center [735, 124] width 77 height 10
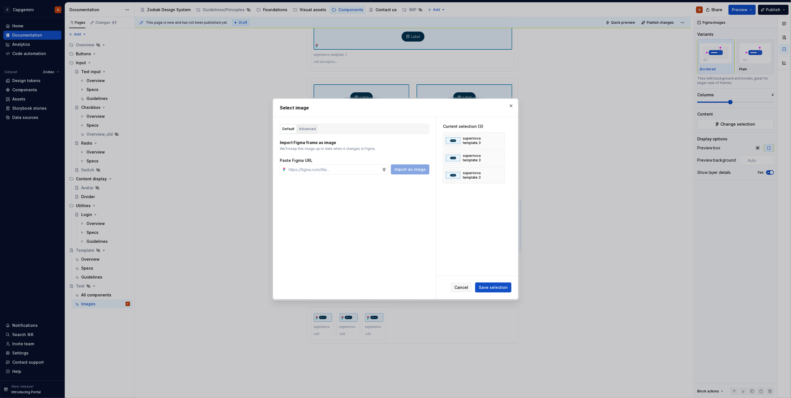
click at [306, 129] on div "Advanced" at bounding box center [307, 129] width 17 height 6
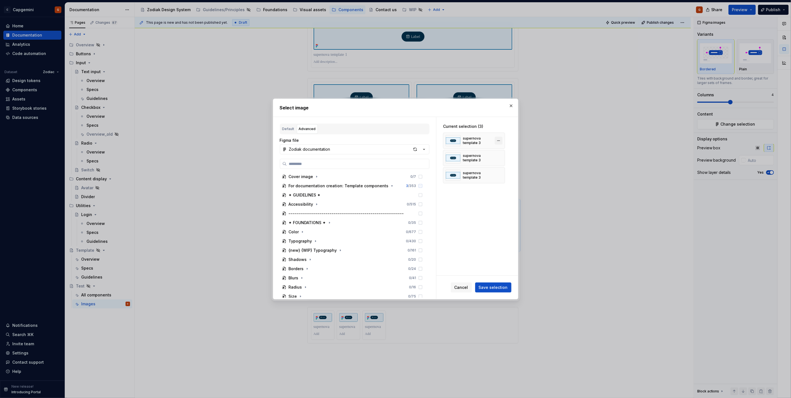
click at [499, 140] on button "button" at bounding box center [498, 141] width 8 height 8
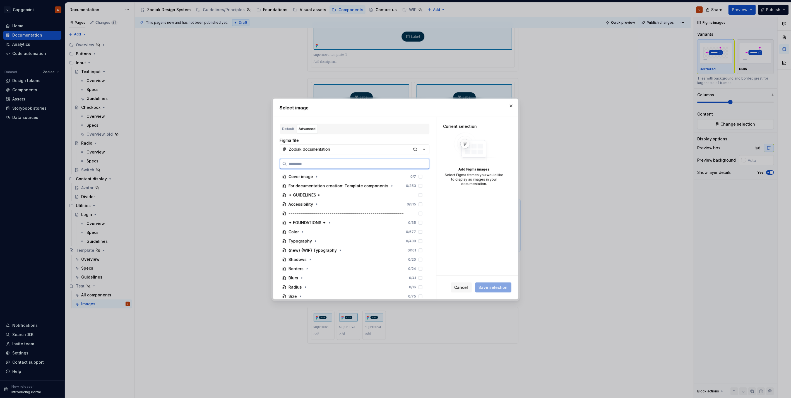
click at [315, 161] on input "search" at bounding box center [358, 164] width 142 height 6
type input "****"
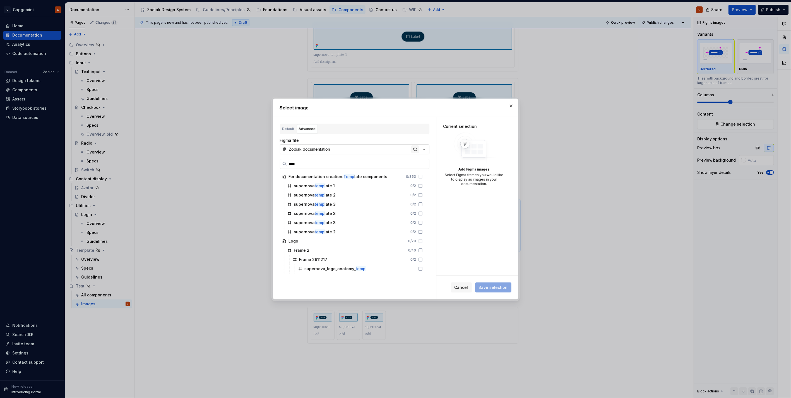
click at [416, 151] on div "button" at bounding box center [415, 149] width 8 height 8
click at [416, 148] on div "button" at bounding box center [415, 149] width 8 height 8
click at [420, 215] on icon at bounding box center [420, 213] width 4 height 4
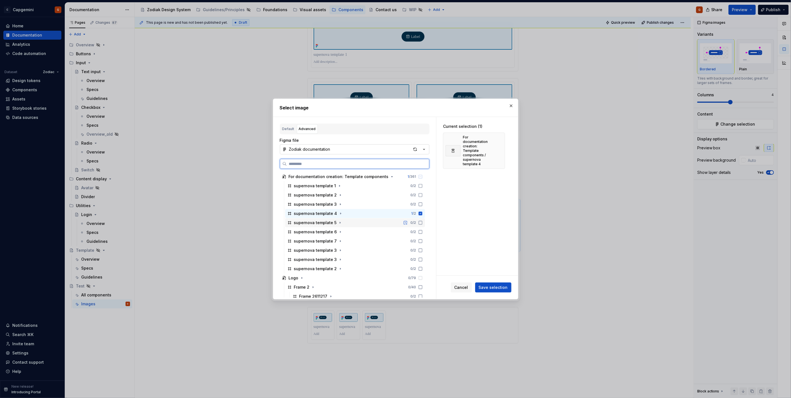
click at [421, 221] on icon at bounding box center [420, 222] width 4 height 4
click at [420, 232] on icon at bounding box center [420, 232] width 4 height 4
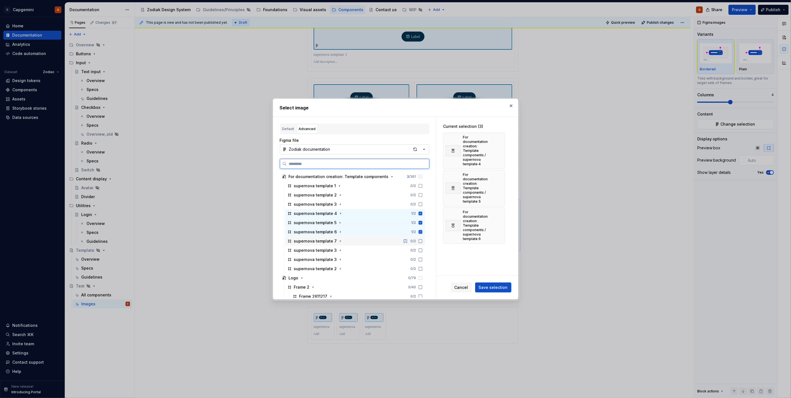
click at [421, 240] on icon at bounding box center [420, 241] width 4 height 4
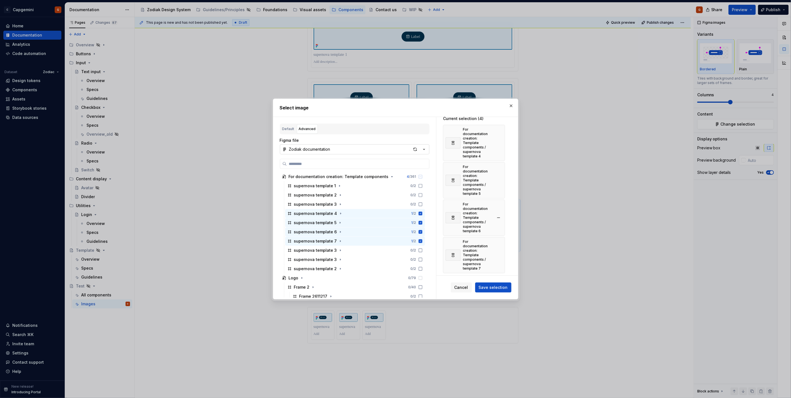
scroll to position [12, 0]
click at [497, 286] on span "Save selection" at bounding box center [493, 287] width 29 height 6
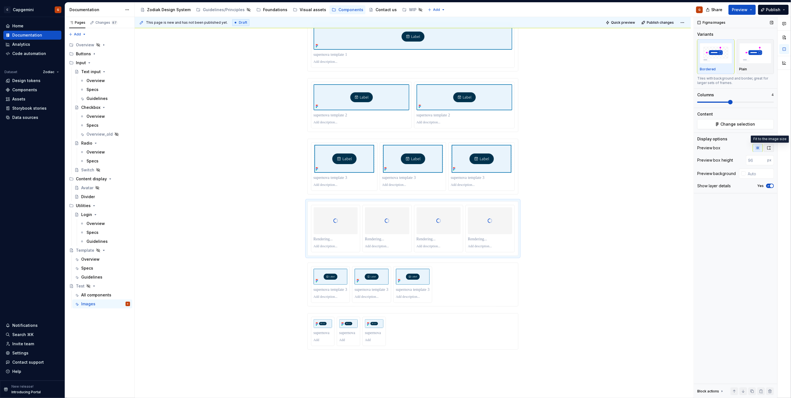
click at [772, 146] on button "button" at bounding box center [769, 148] width 10 height 8
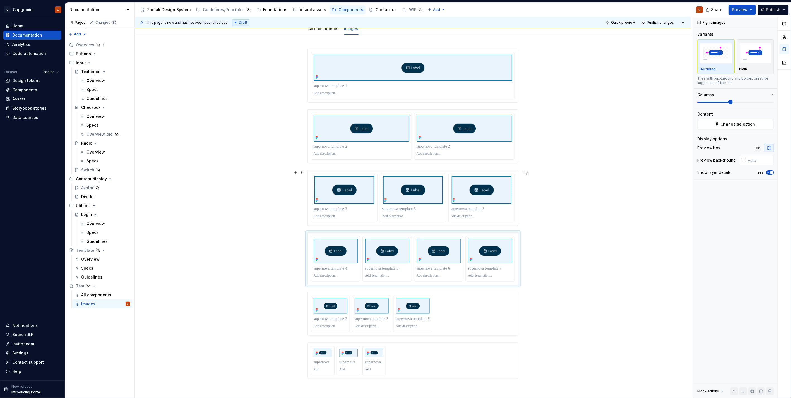
scroll to position [93, 0]
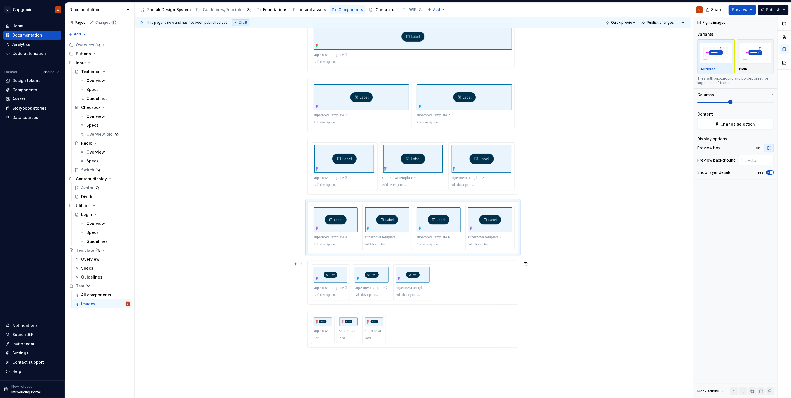
click at [471, 279] on div at bounding box center [413, 282] width 204 height 37
click at [740, 127] on span "Change selection" at bounding box center [737, 124] width 35 height 6
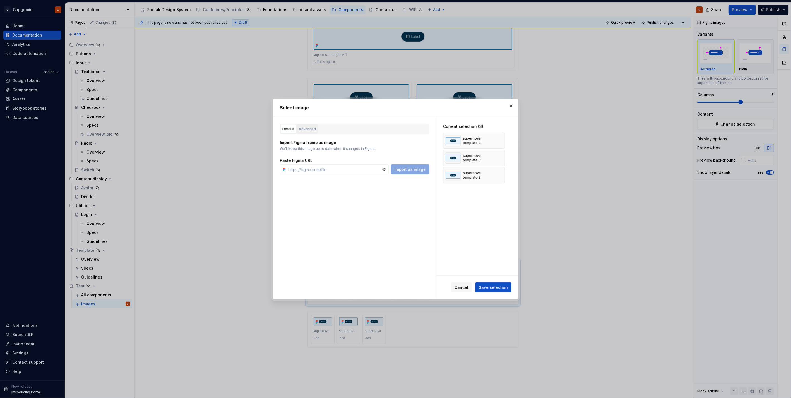
type textarea "*"
click at [294, 129] on button "Default" at bounding box center [288, 128] width 16 height 9
click at [302, 128] on div "Advanced" at bounding box center [307, 129] width 17 height 6
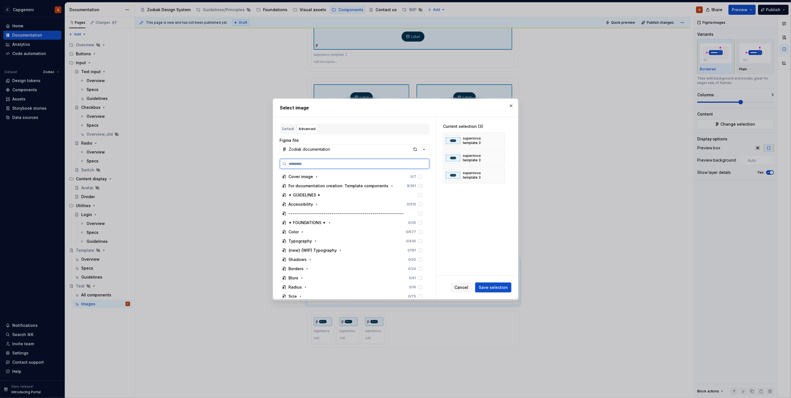
click at [323, 164] on input "search" at bounding box center [358, 164] width 142 height 6
type input "*****"
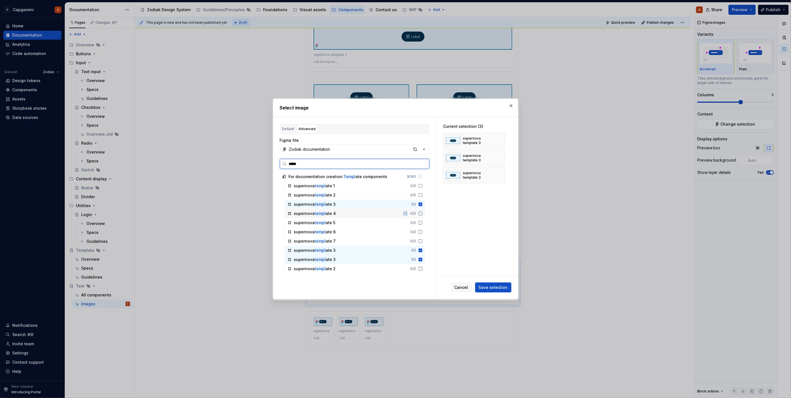
click at [341, 211] on div "supernova templ ate 4 0 / 2" at bounding box center [355, 213] width 140 height 9
click at [341, 222] on div "supernova templ ate 5 0 / 2" at bounding box center [355, 222] width 140 height 9
click at [503, 284] on button "Save selection" at bounding box center [493, 287] width 36 height 10
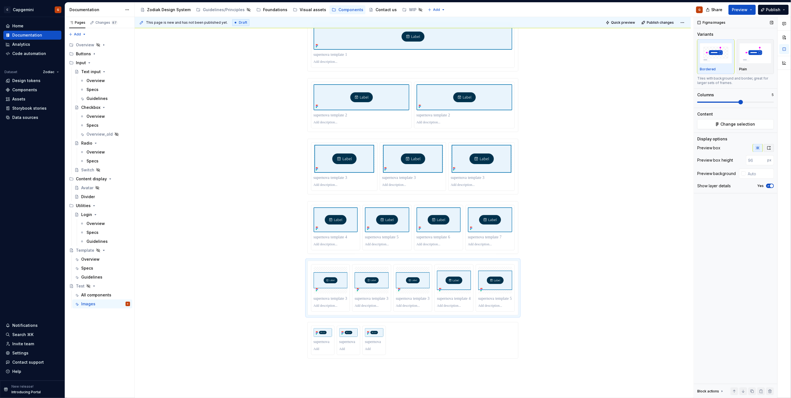
click at [767, 151] on button "button" at bounding box center [769, 148] width 10 height 8
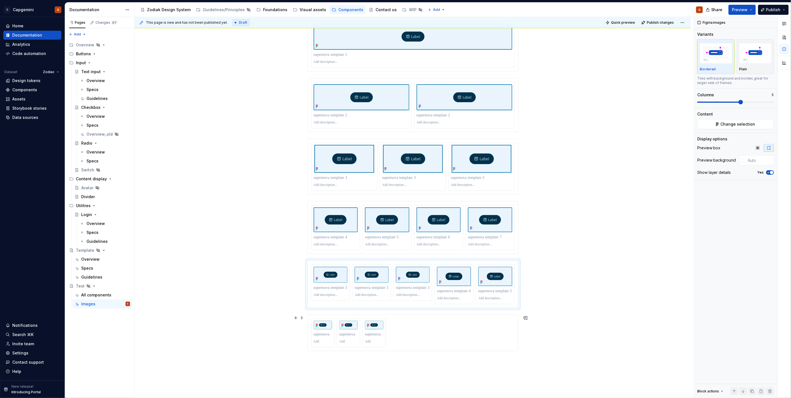
click at [430, 325] on div at bounding box center [413, 332] width 204 height 29
click at [515, 302] on div at bounding box center [413, 284] width 210 height 47
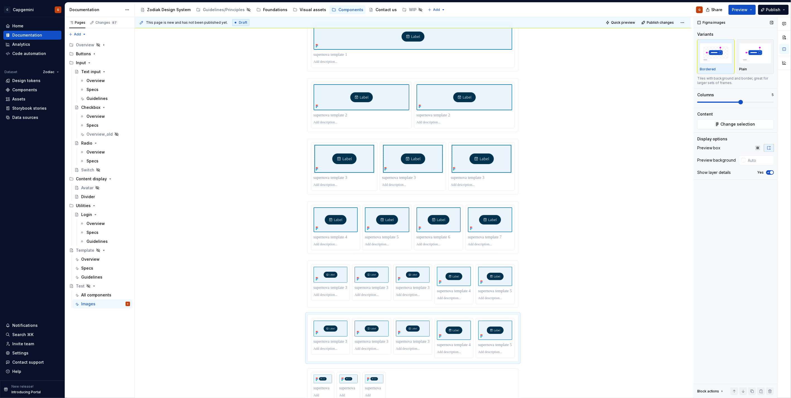
click at [750, 102] on span at bounding box center [735, 102] width 77 height 1
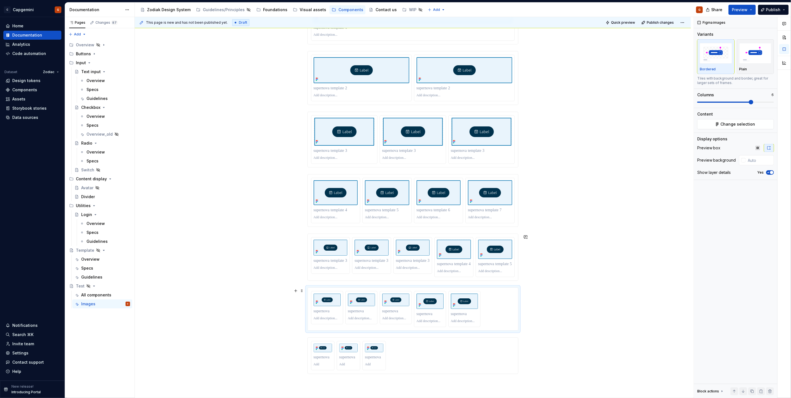
scroll to position [186, 0]
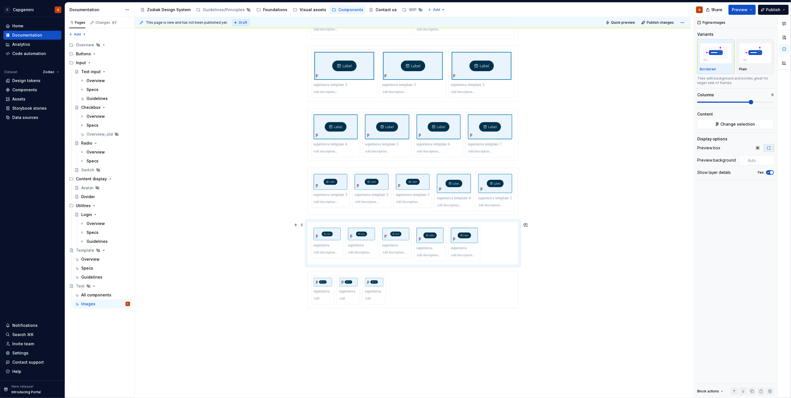
click at [502, 243] on div at bounding box center [413, 243] width 204 height 36
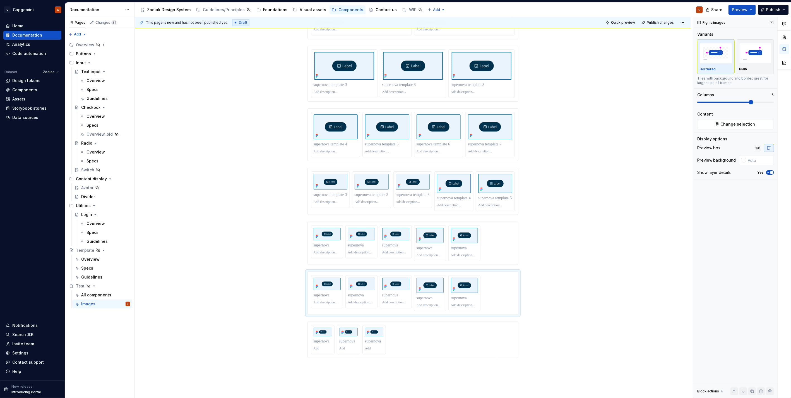
click at [758, 100] on span at bounding box center [735, 102] width 77 height 4
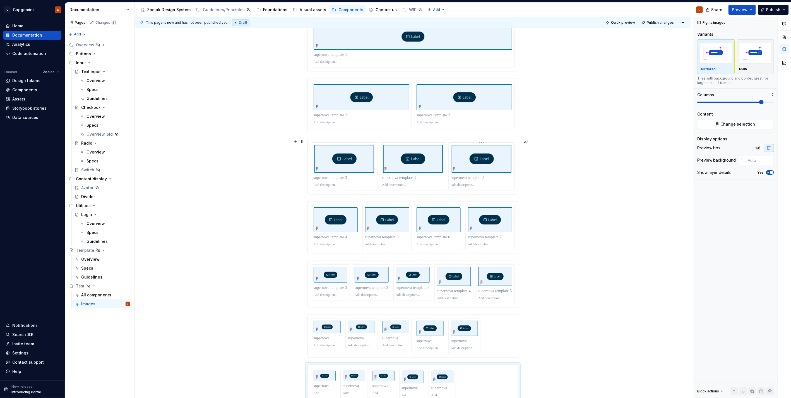
scroll to position [0, 0]
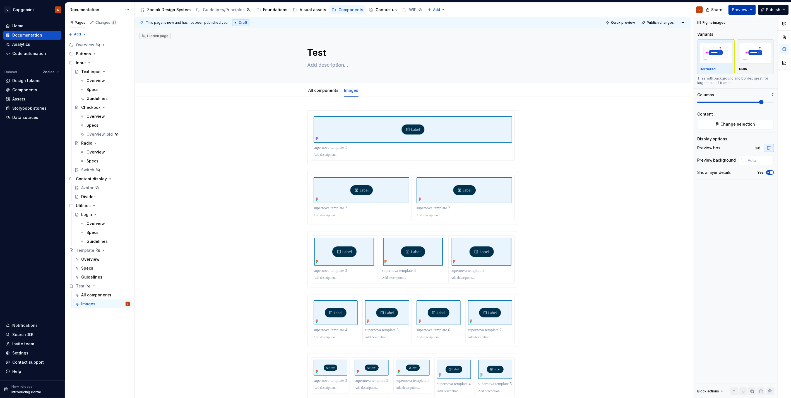
click at [747, 9] on span "Preview" at bounding box center [740, 10] width 16 height 6
click at [662, 139] on div at bounding box center [413, 382] width 556 height 570
click at [627, 23] on span "Quick preview" at bounding box center [623, 22] width 24 height 4
click at [515, 159] on div at bounding box center [413, 137] width 210 height 54
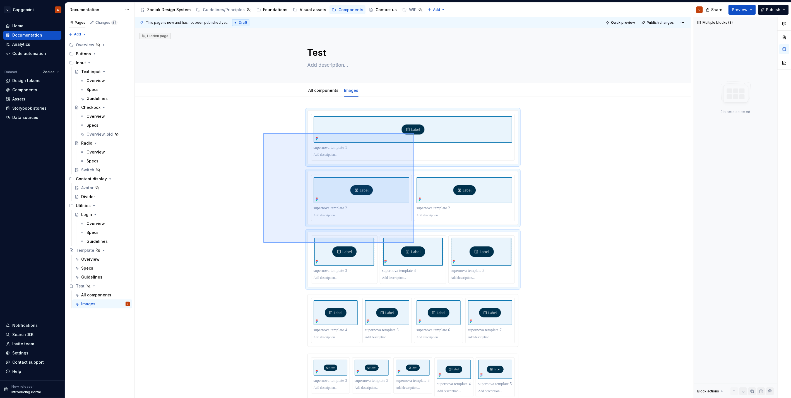
drag, startPoint x: 289, startPoint y: 152, endPoint x: 414, endPoint y: 243, distance: 154.5
click at [414, 243] on div "This page is new and has not been published yet. Draft Quick preview Publish ch…" at bounding box center [414, 207] width 559 height 381
type textarea "*"
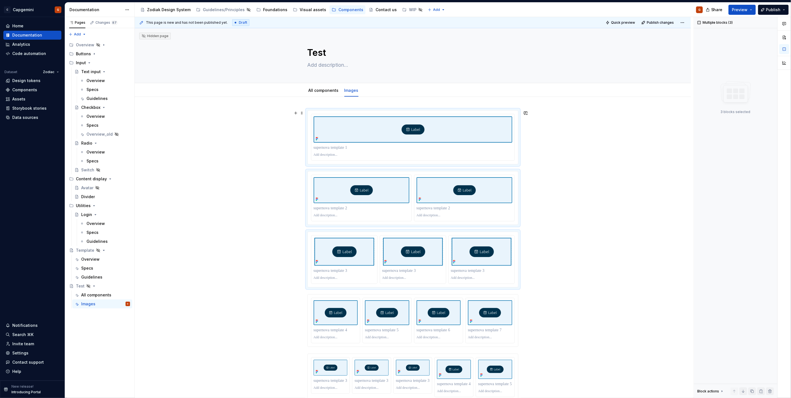
click at [511, 164] on div at bounding box center [412, 137] width 211 height 54
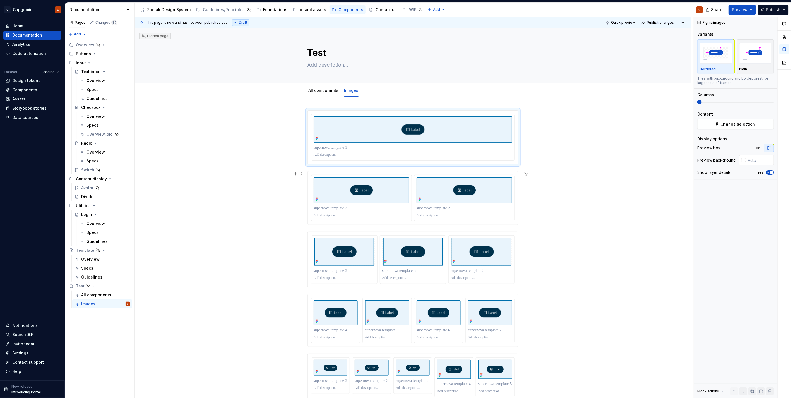
click at [516, 196] on div at bounding box center [413, 197] width 210 height 53
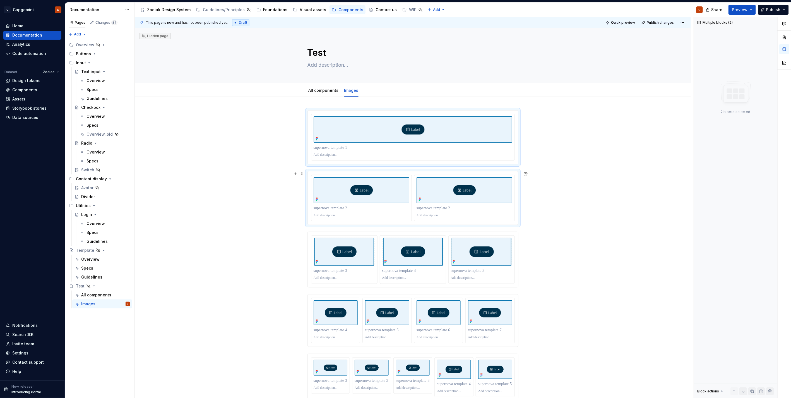
click at [513, 160] on div at bounding box center [412, 137] width 203 height 46
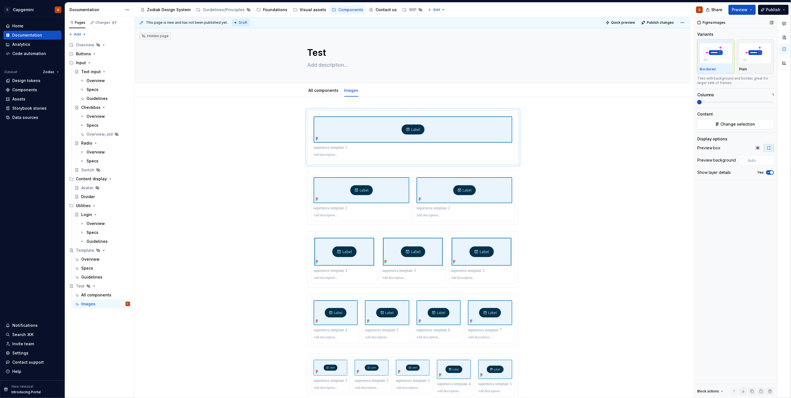
click at [772, 172] on span "button" at bounding box center [771, 172] width 3 height 3
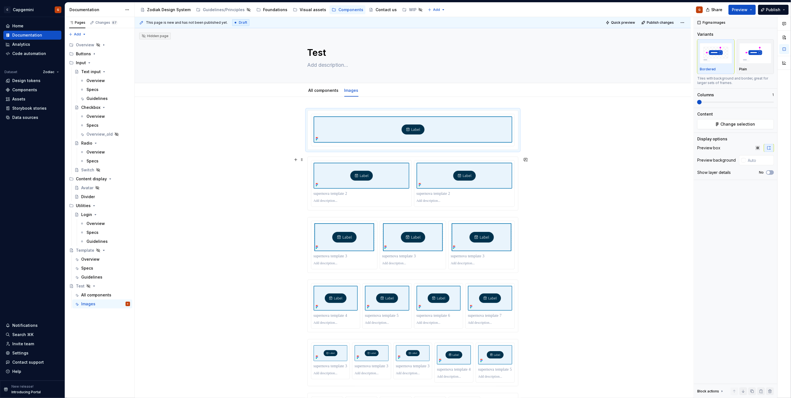
click at [515, 187] on div at bounding box center [413, 183] width 210 height 53
click at [769, 172] on icon "button" at bounding box center [768, 172] width 4 height 3
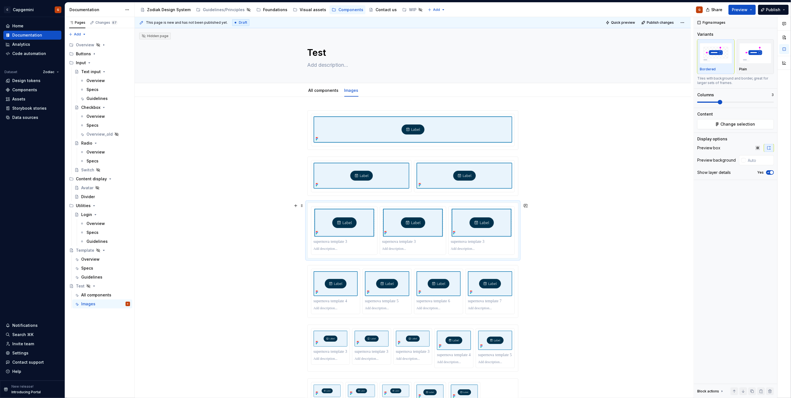
click at [515, 242] on div at bounding box center [413, 230] width 210 height 55
click at [767, 172] on icon "button" at bounding box center [767, 172] width 1 height 1
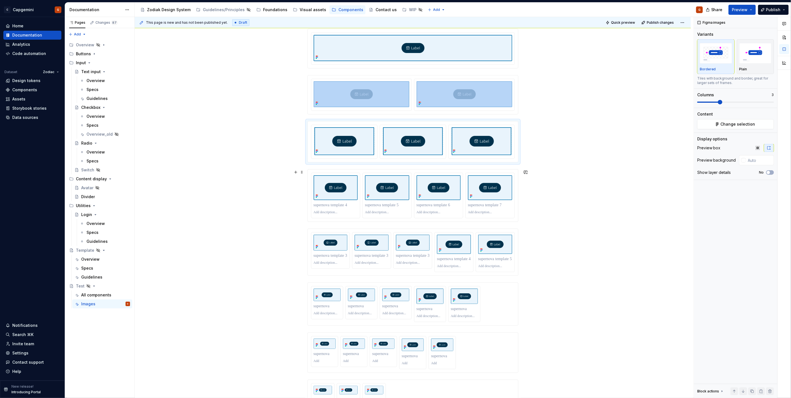
scroll to position [93, 0]
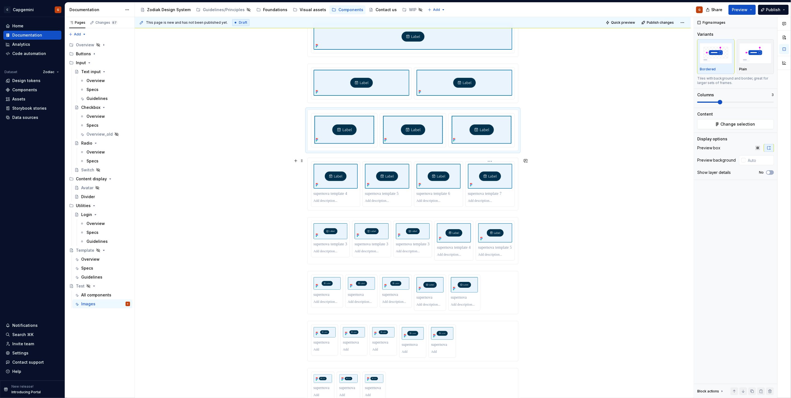
click at [506, 201] on p at bounding box center [490, 201] width 44 height 4
click at [767, 171] on icon "button" at bounding box center [768, 172] width 4 height 3
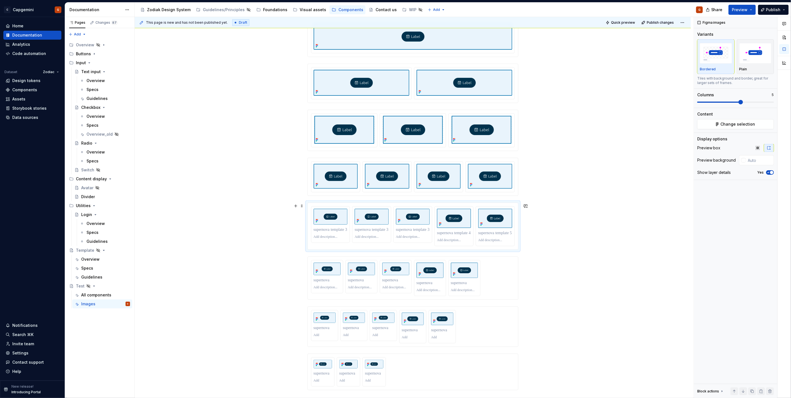
click at [497, 248] on div at bounding box center [413, 226] width 210 height 47
click at [769, 172] on icon "button" at bounding box center [768, 172] width 4 height 3
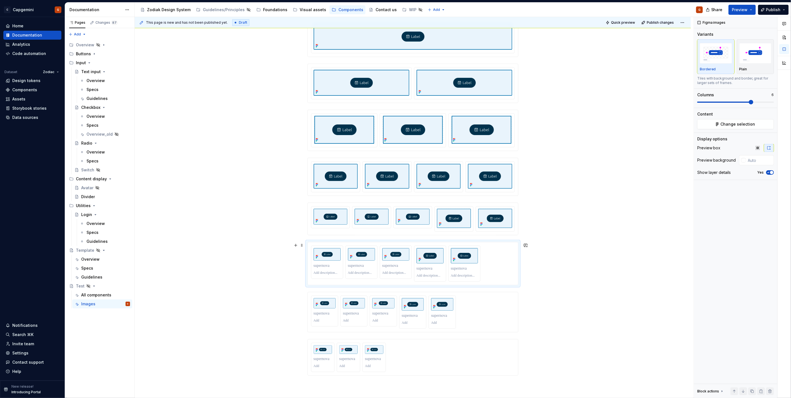
click at [502, 271] on div at bounding box center [413, 263] width 204 height 36
click at [769, 171] on icon "button" at bounding box center [768, 172] width 4 height 3
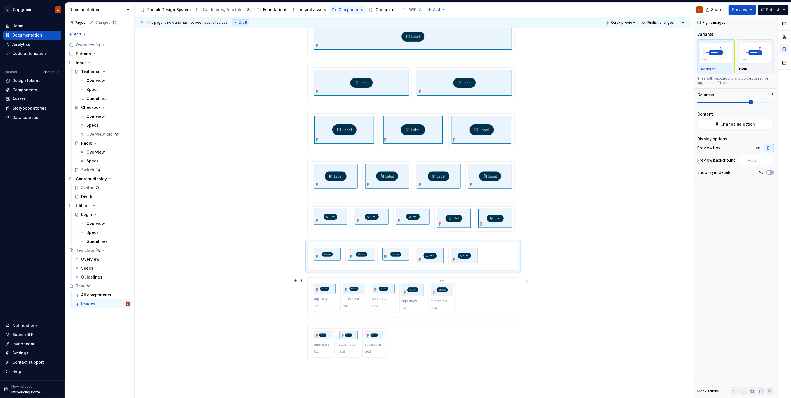
click at [453, 313] on div at bounding box center [442, 297] width 26 height 33
click at [771, 170] on button "Yes" at bounding box center [770, 172] width 8 height 4
click at [456, 324] on div at bounding box center [413, 327] width 204 height 29
click at [769, 172] on icon "button" at bounding box center [768, 172] width 4 height 3
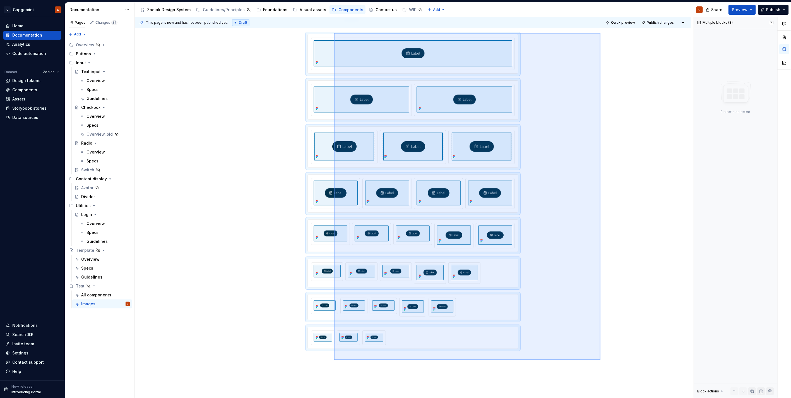
scroll to position [68, 0]
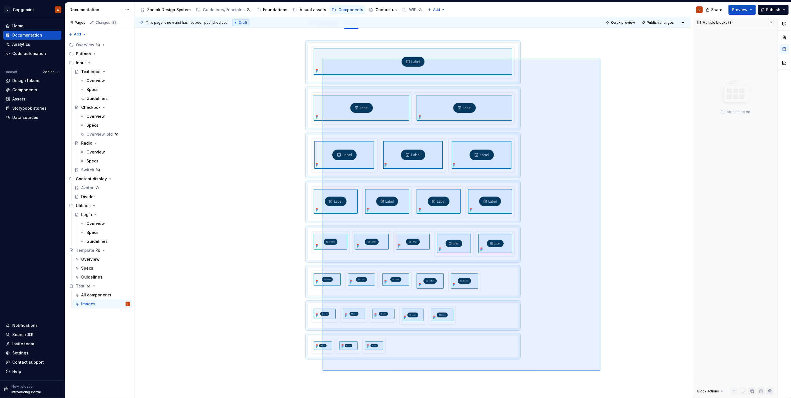
drag, startPoint x: 574, startPoint y: 279, endPoint x: 322, endPoint y: 59, distance: 334.8
click at [322, 59] on div "This page is new and has not been published yet. Draft Quick preview Publish ch…" at bounding box center [414, 207] width 559 height 381
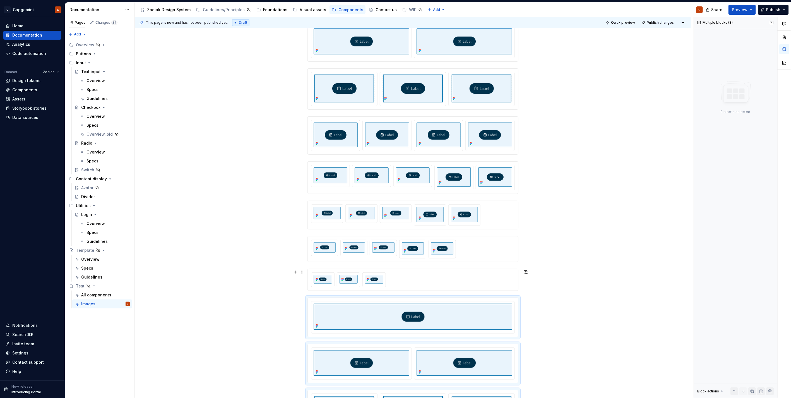
scroll to position [223, 0]
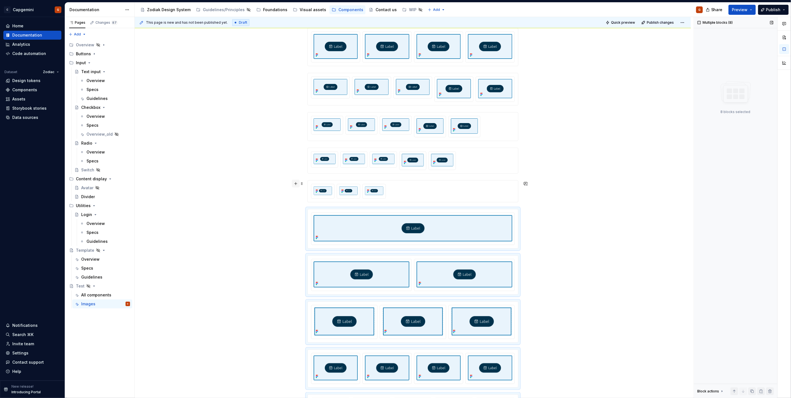
click at [296, 184] on button "button" at bounding box center [296, 184] width 8 height 8
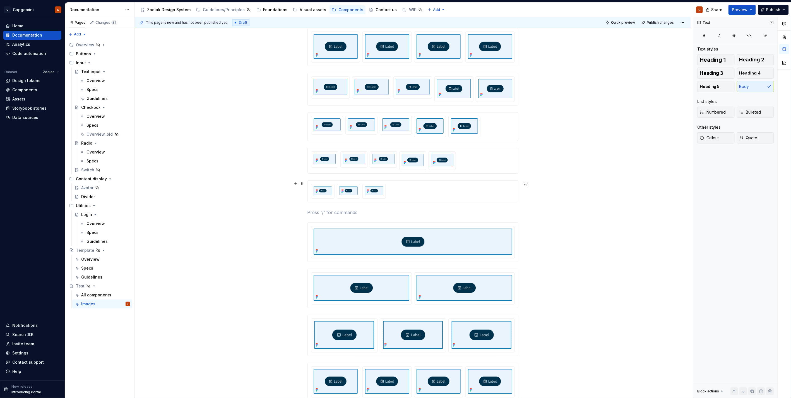
click at [362, 210] on p at bounding box center [412, 212] width 211 height 7
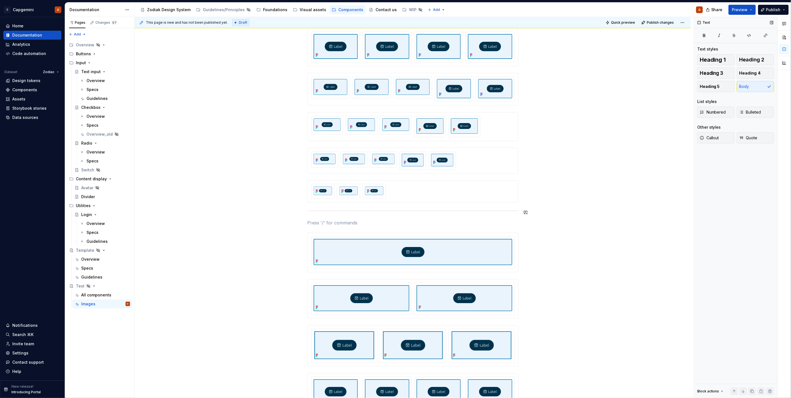
click at [347, 213] on div at bounding box center [412, 217] width 211 height 659
click at [346, 210] on div at bounding box center [412, 211] width 211 height 4
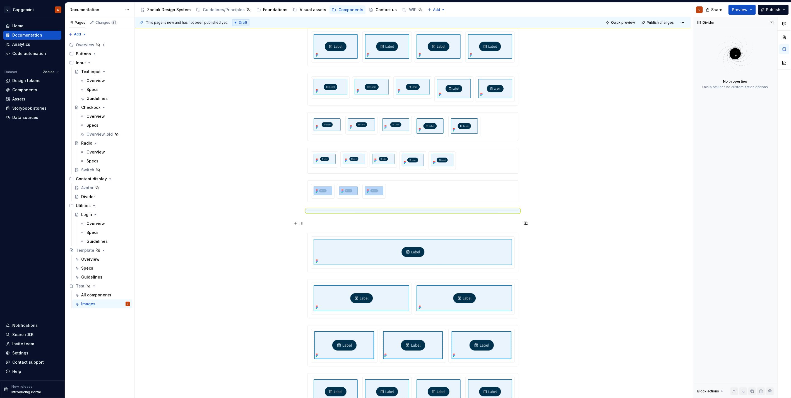
click at [347, 220] on p at bounding box center [412, 222] width 211 height 7
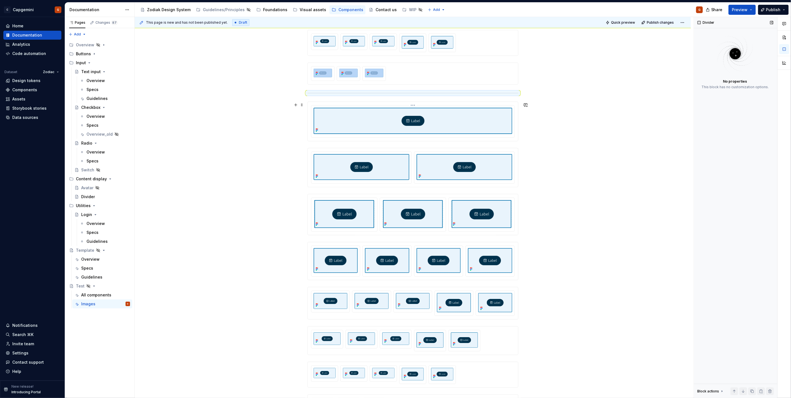
scroll to position [347, 0]
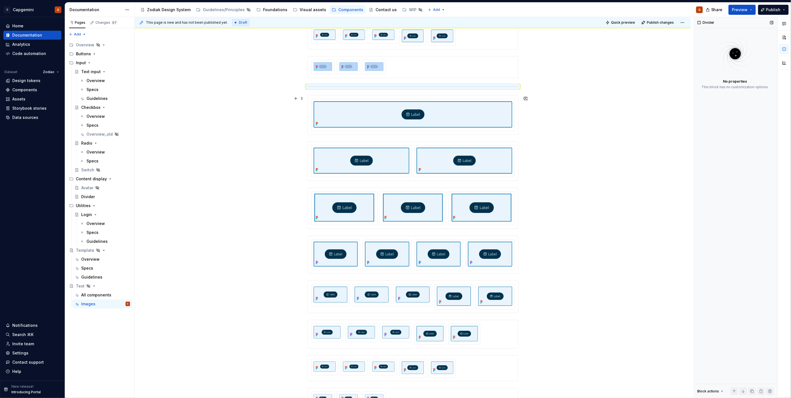
click at [523, 137] on div at bounding box center [413, 142] width 556 height 785
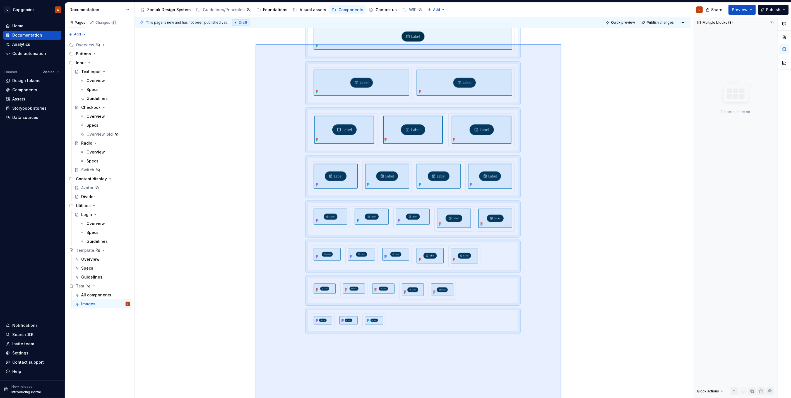
scroll to position [469, 0]
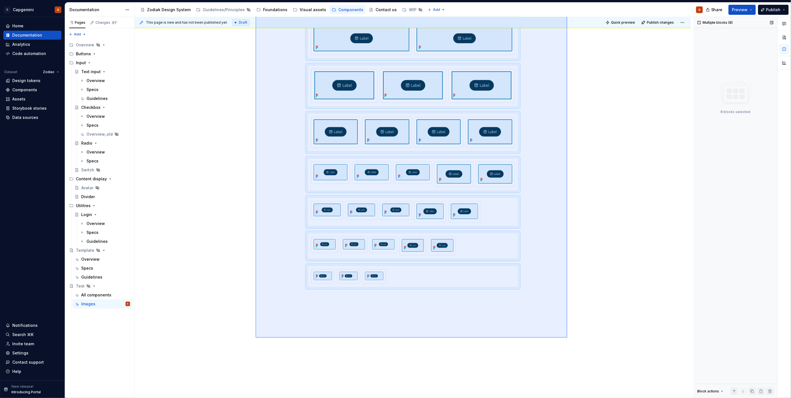
drag, startPoint x: 343, startPoint y: 227, endPoint x: 573, endPoint y: 305, distance: 242.5
click at [569, 314] on div "This page is new and has not been published yet. Draft Quick preview Publish ch…" at bounding box center [414, 207] width 559 height 381
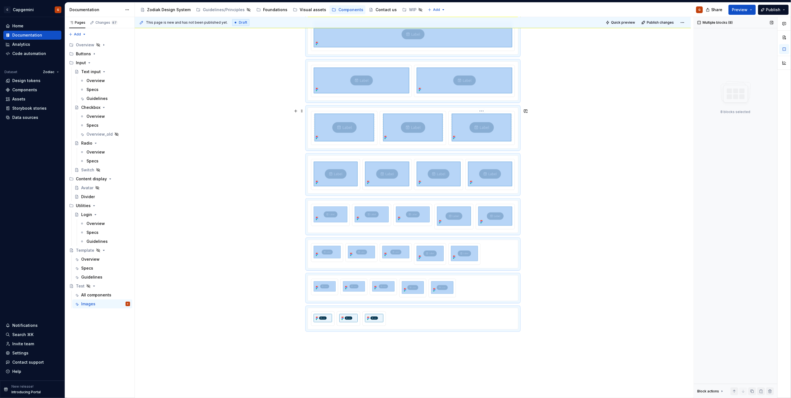
scroll to position [376, 0]
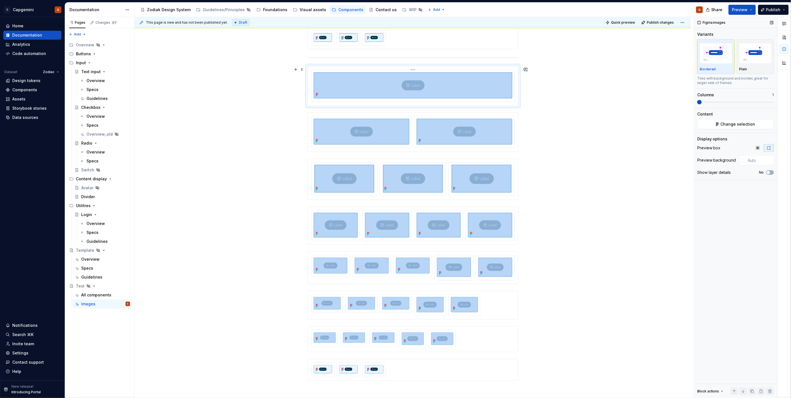
click at [508, 88] on img at bounding box center [412, 85] width 199 height 26
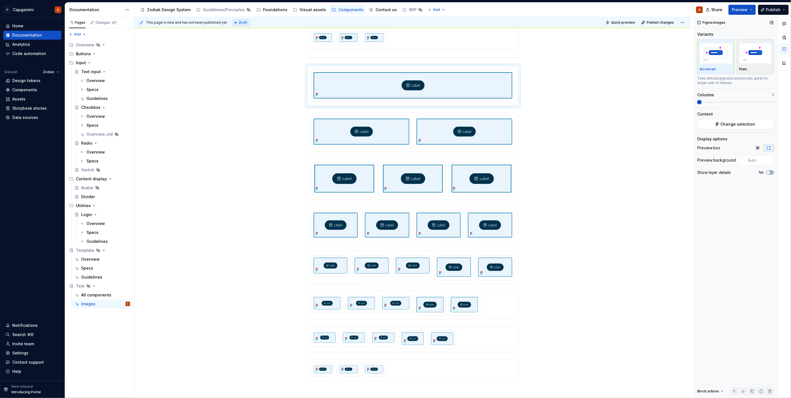
click at [740, 62] on img "button" at bounding box center [755, 53] width 32 height 20
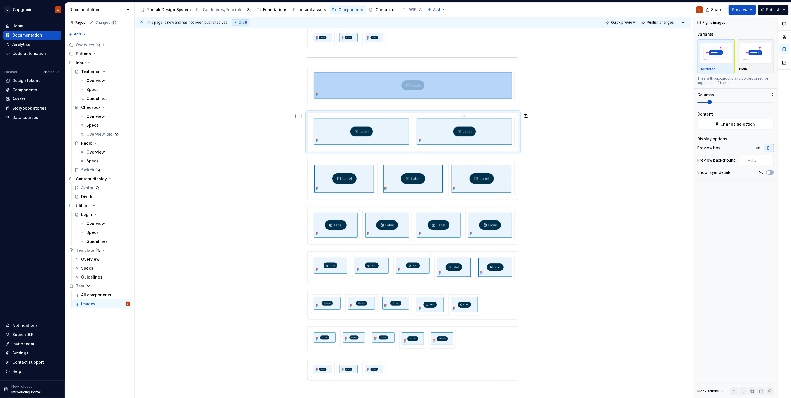
click at [471, 138] on img at bounding box center [464, 132] width 96 height 26
click at [745, 60] on img "button" at bounding box center [755, 53] width 32 height 20
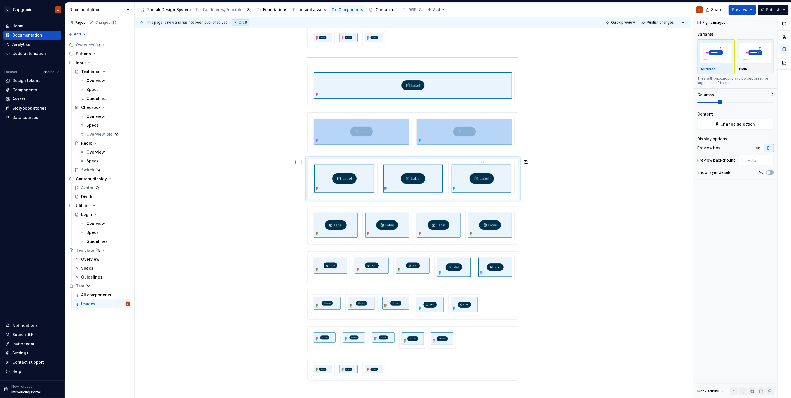
click at [472, 170] on img at bounding box center [482, 179] width 60 height 28
click at [746, 69] on p "Plain" at bounding box center [743, 69] width 8 height 4
click at [474, 228] on img at bounding box center [490, 225] width 44 height 25
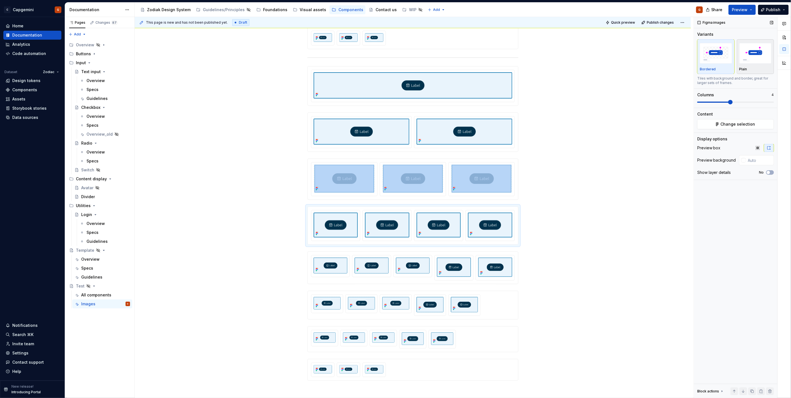
click at [740, 67] on p "Plain" at bounding box center [743, 69] width 8 height 4
click at [481, 271] on icon at bounding box center [481, 273] width 4 height 4
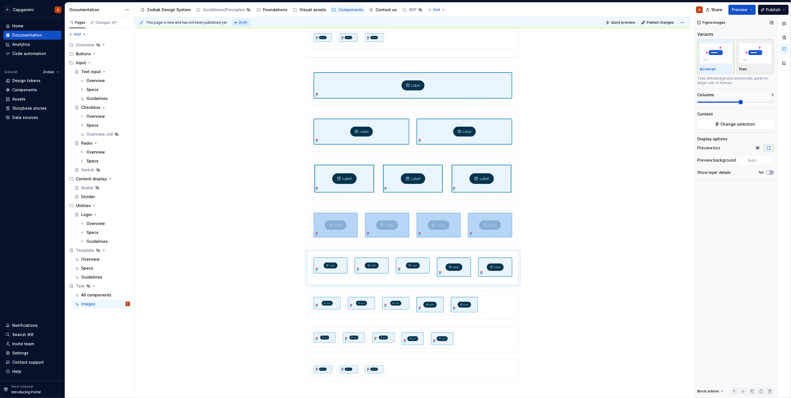
click at [759, 59] on img "button" at bounding box center [755, 53] width 32 height 20
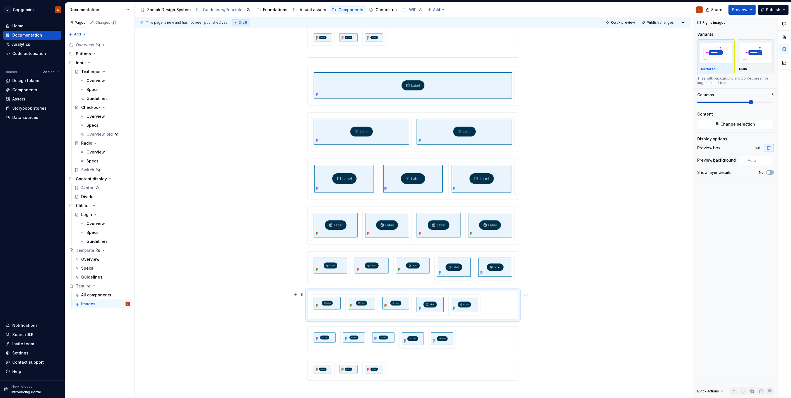
click at [492, 300] on div at bounding box center [413, 304] width 204 height 21
click at [743, 55] on img "button" at bounding box center [755, 53] width 32 height 20
click at [494, 313] on div at bounding box center [413, 304] width 204 height 21
click at [502, 333] on div at bounding box center [413, 339] width 204 height 19
click at [737, 60] on button "Plain" at bounding box center [755, 56] width 37 height 35
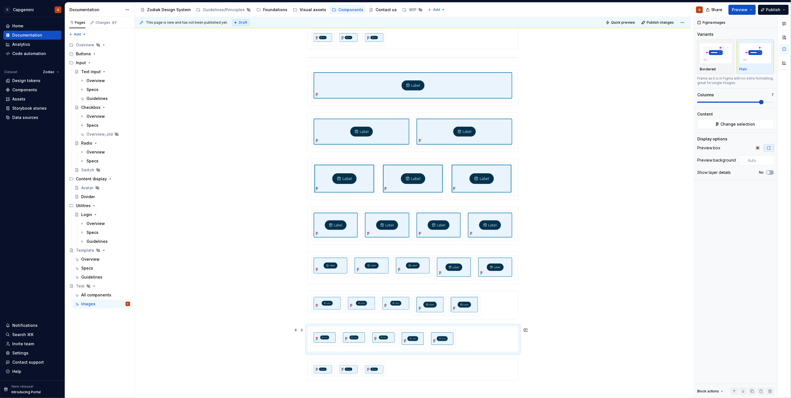
click at [497, 337] on div at bounding box center [413, 339] width 204 height 19
click at [495, 372] on div at bounding box center [413, 369] width 204 height 15
click at [749, 65] on div "Plain" at bounding box center [755, 57] width 32 height 30
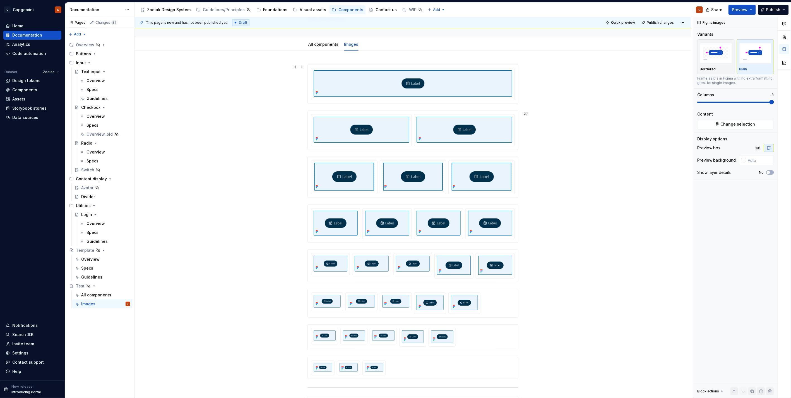
scroll to position [35, 0]
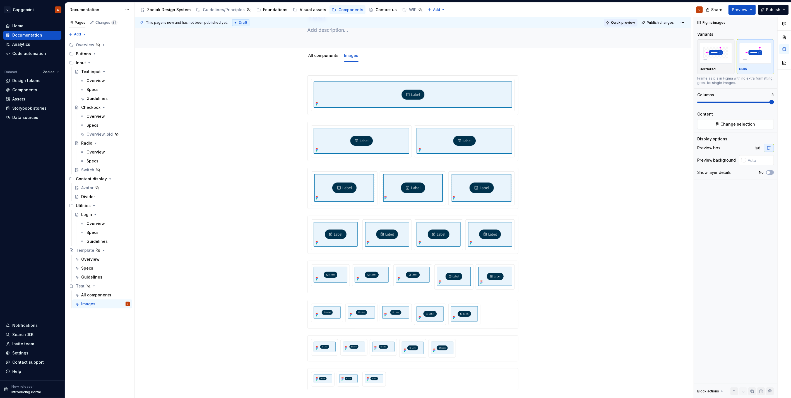
click at [619, 22] on span "Quick preview" at bounding box center [623, 22] width 24 height 4
click at [752, 387] on link "Open page" at bounding box center [759, 384] width 28 height 8
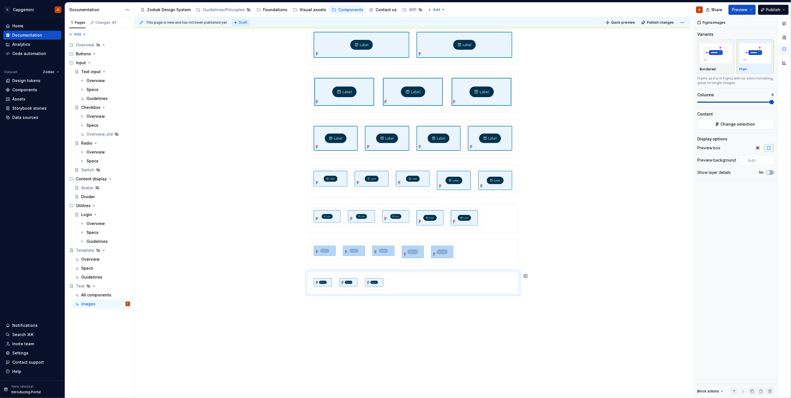
scroll to position [486, 0]
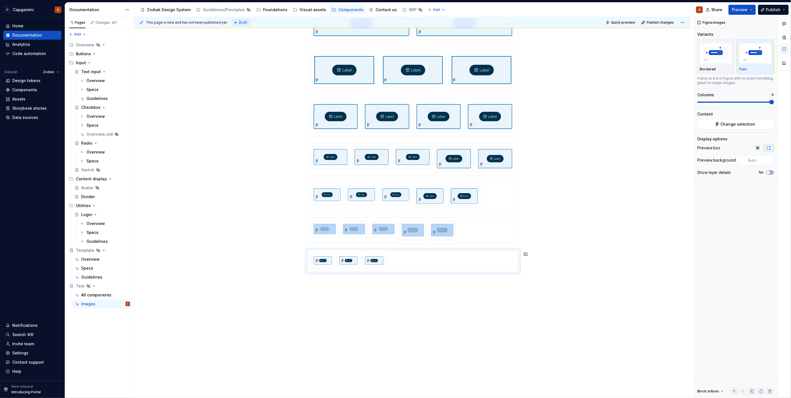
click at [537, 306] on div at bounding box center [413, 5] width 556 height 785
click at [545, 269] on div at bounding box center [413, 5] width 556 height 785
click at [292, 254] on button "button" at bounding box center [296, 254] width 8 height 8
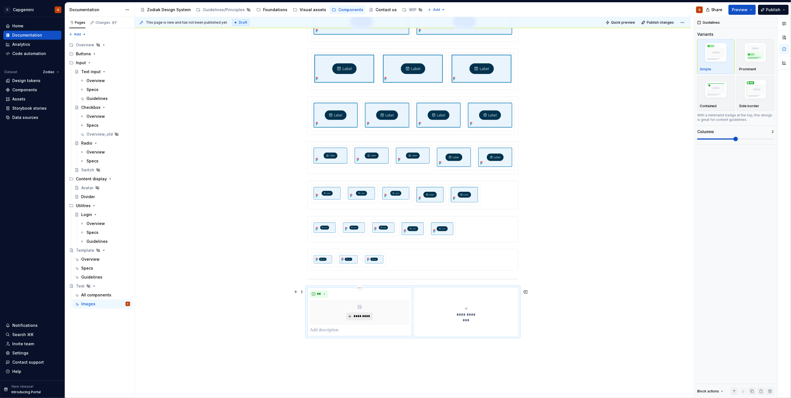
click at [353, 317] on span "*********" at bounding box center [361, 316] width 17 height 4
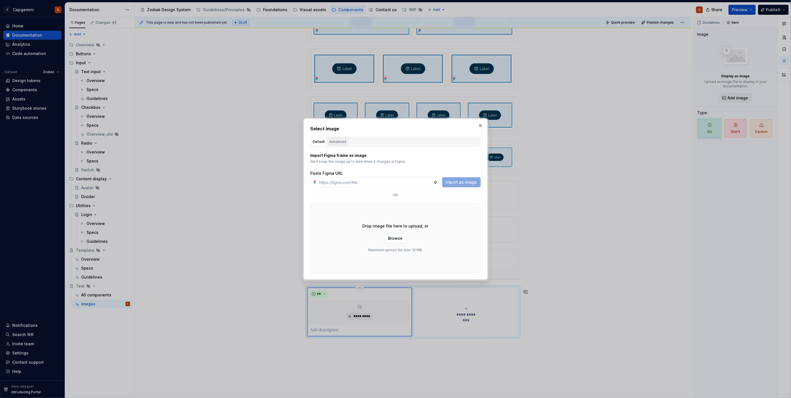
click at [340, 142] on div "Advanced" at bounding box center [337, 142] width 17 height 6
type textarea "*"
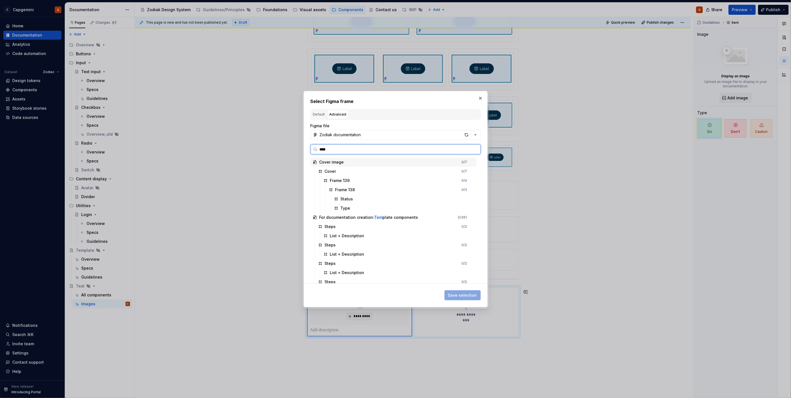
type input "*****"
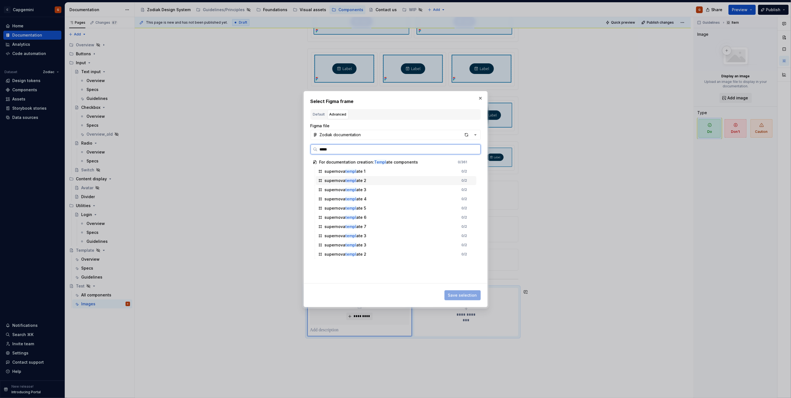
click at [360, 180] on div "supernova templ ate 2" at bounding box center [346, 181] width 42 height 6
click at [460, 293] on span "Save selection" at bounding box center [462, 295] width 29 height 6
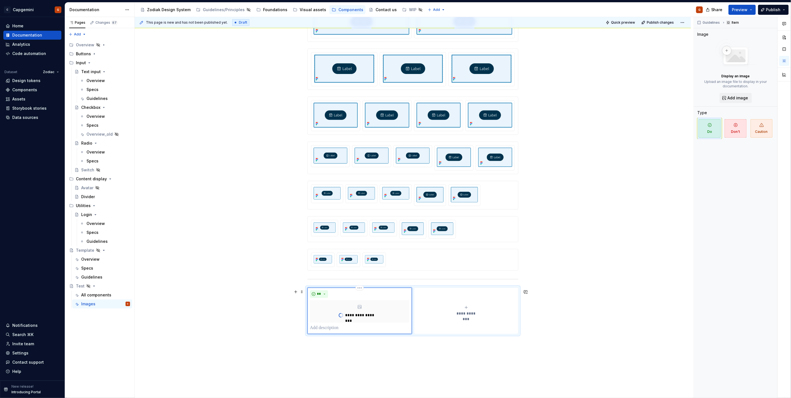
click at [468, 305] on button "**********" at bounding box center [466, 311] width 104 height 46
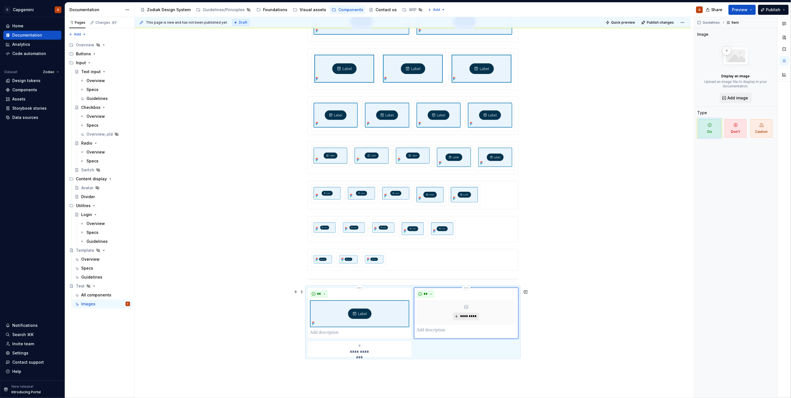
click at [464, 317] on span "*********" at bounding box center [468, 316] width 17 height 4
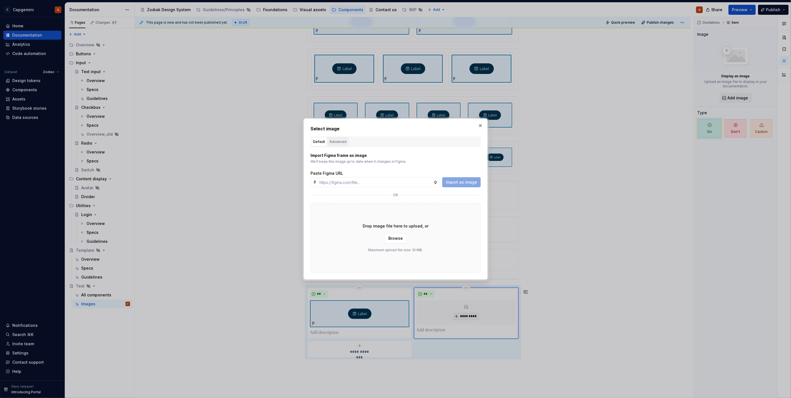
click at [345, 142] on button "Advanced" at bounding box center [337, 141] width 21 height 9
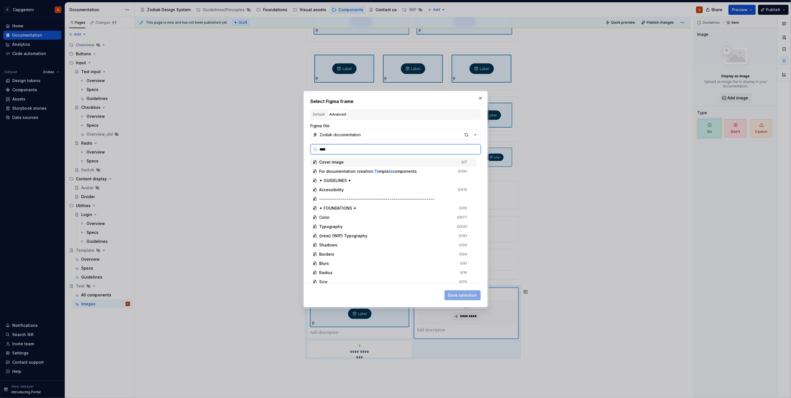
type input "*****"
click at [377, 178] on div "supernova templ ate 2 0 / 2" at bounding box center [396, 180] width 160 height 9
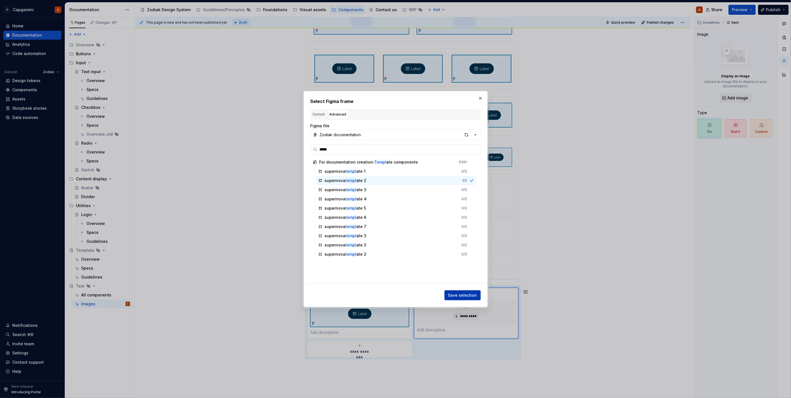
click at [451, 294] on span "Save selection" at bounding box center [462, 295] width 29 height 6
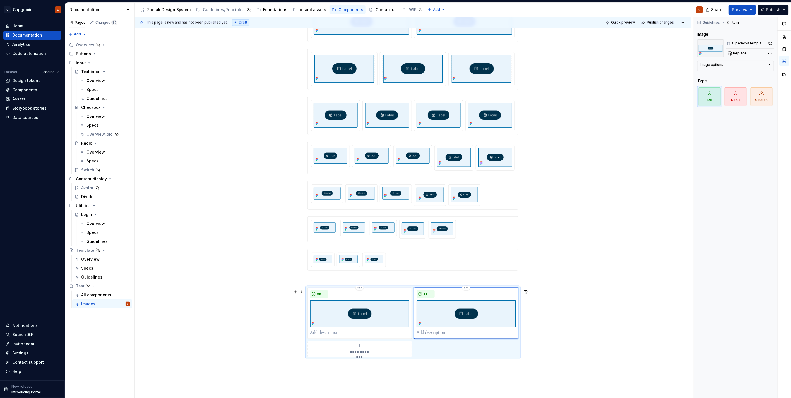
scroll to position [516, 0]
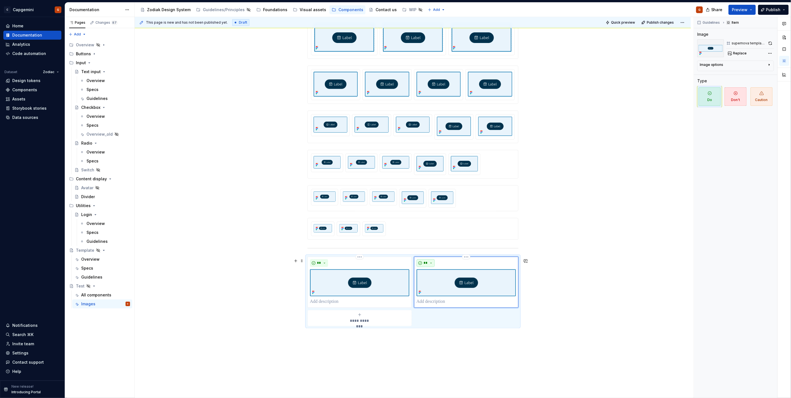
click at [428, 262] on button "**" at bounding box center [425, 263] width 18 height 8
click at [434, 285] on div "Don't" at bounding box center [438, 285] width 10 height 6
click at [452, 319] on div "**********" at bounding box center [412, 291] width 211 height 69
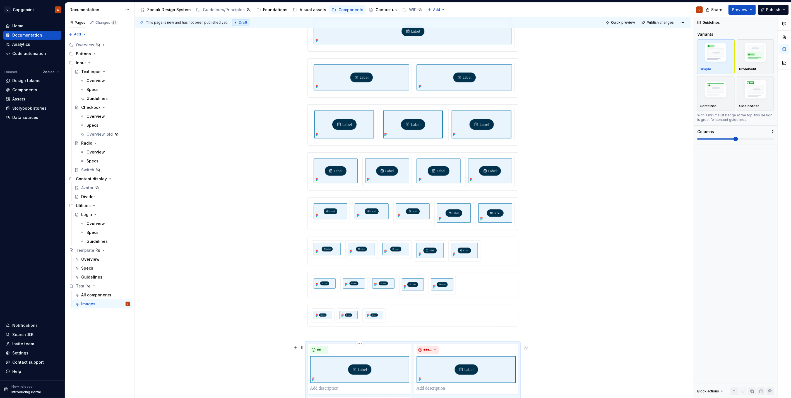
scroll to position [423, 0]
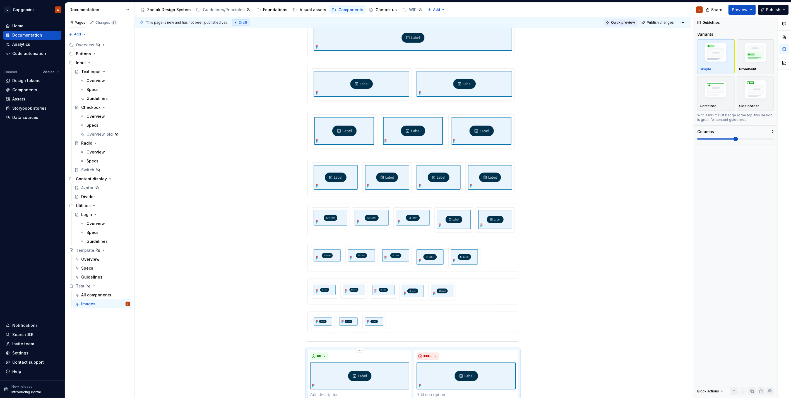
click at [623, 20] on span "Quick preview" at bounding box center [623, 22] width 24 height 4
click at [755, 383] on span "Open page" at bounding box center [761, 384] width 19 height 4
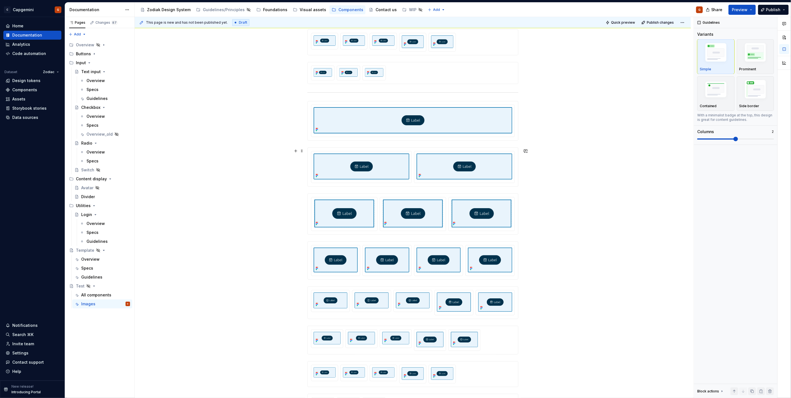
scroll to position [330, 0]
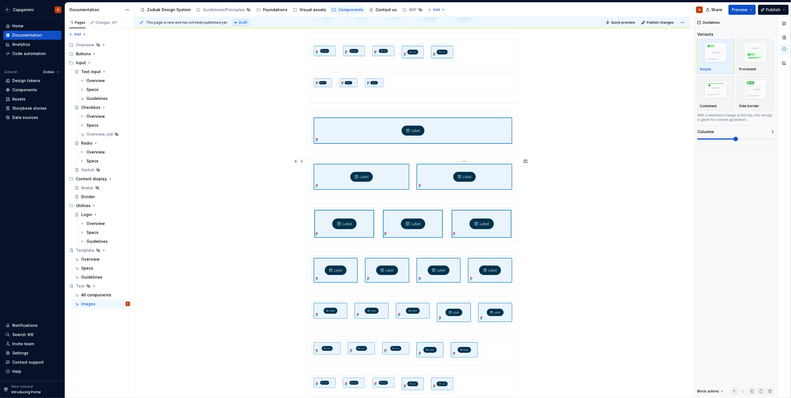
click at [508, 192] on div at bounding box center [464, 177] width 100 height 32
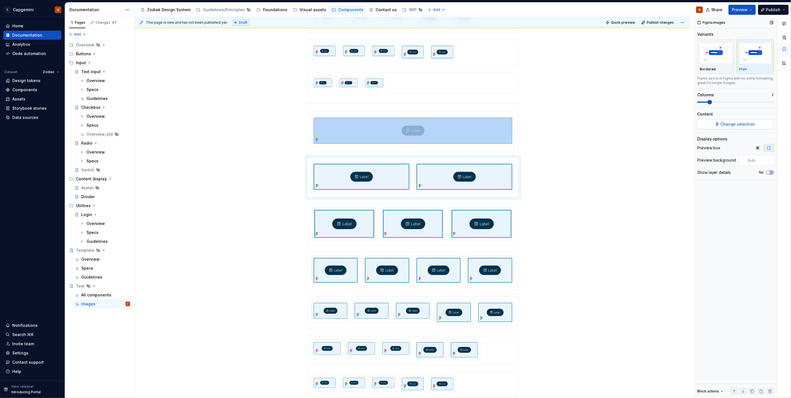
click at [743, 124] on span "Change selection" at bounding box center [737, 124] width 35 height 6
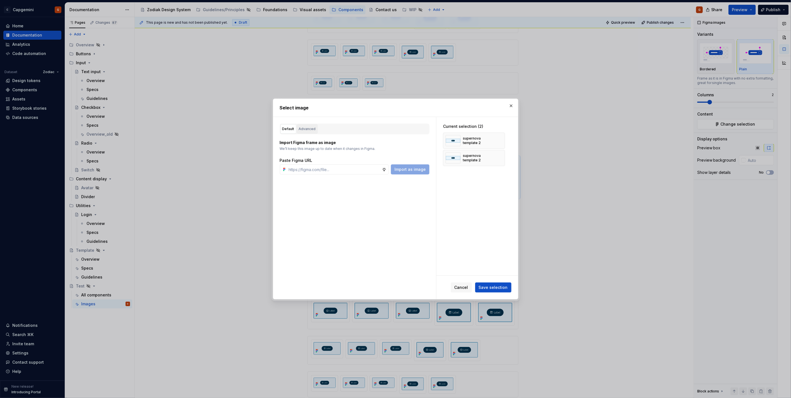
click at [313, 129] on div "Advanced" at bounding box center [307, 129] width 17 height 6
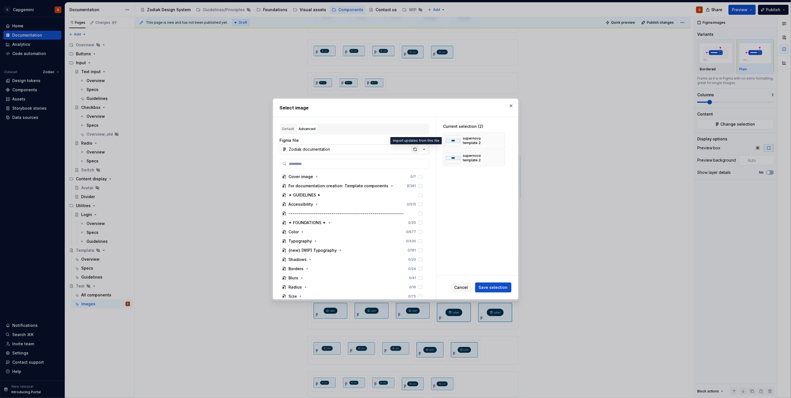
click at [415, 151] on div "button" at bounding box center [415, 149] width 8 height 8
click at [348, 162] on input "search" at bounding box center [358, 164] width 142 height 6
click at [508, 107] on button "button" at bounding box center [511, 106] width 8 height 8
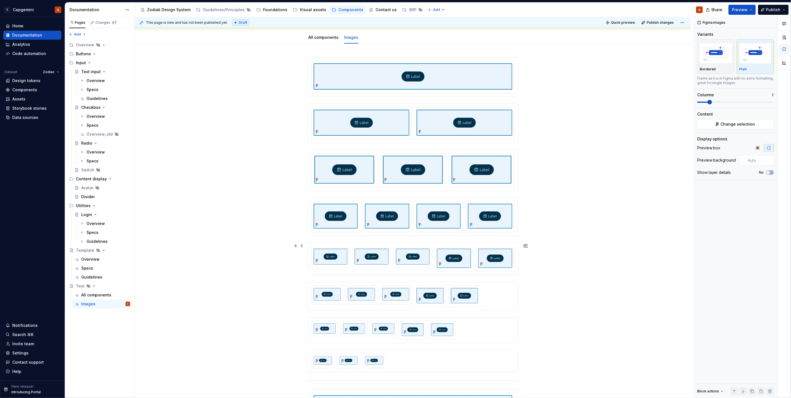
scroll to position [52, 0]
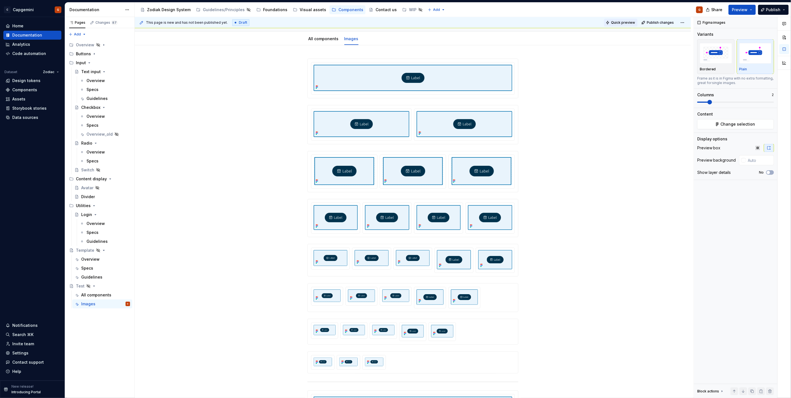
click at [622, 24] on span "Quick preview" at bounding box center [623, 22] width 24 height 4
click at [759, 385] on span "Open page" at bounding box center [761, 384] width 19 height 4
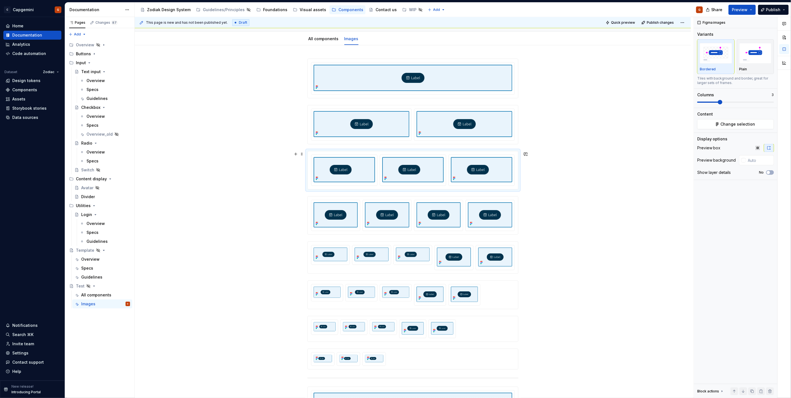
click at [512, 187] on div at bounding box center [413, 170] width 210 height 38
click at [745, 125] on span "Change selection" at bounding box center [737, 124] width 35 height 6
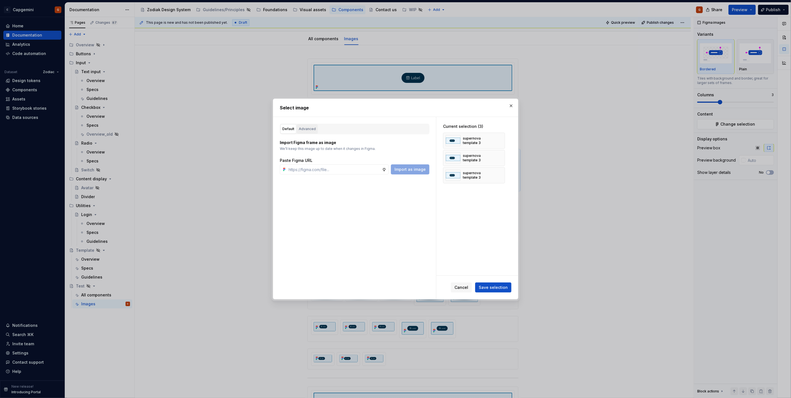
click at [312, 129] on div "Advanced" at bounding box center [307, 129] width 17 height 6
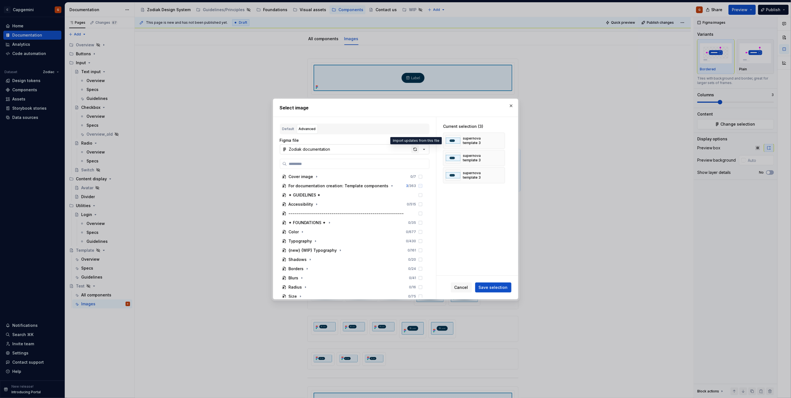
click at [412, 152] on div "button" at bounding box center [415, 149] width 8 height 8
click at [512, 105] on button "button" at bounding box center [511, 106] width 8 height 8
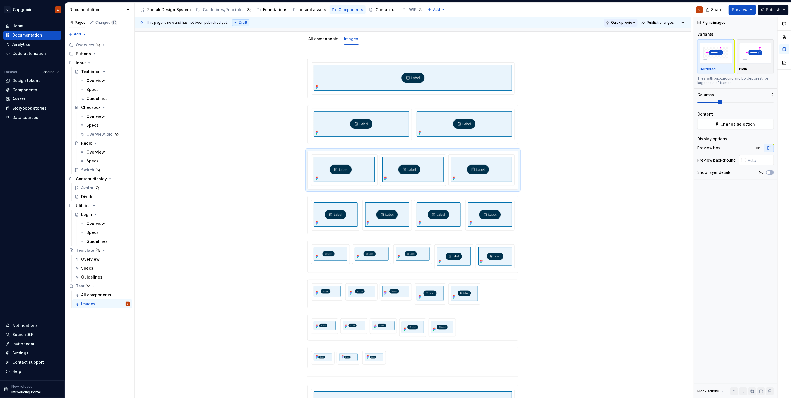
click at [625, 21] on span "Quick preview" at bounding box center [623, 22] width 24 height 4
click at [758, 387] on link "Open page" at bounding box center [759, 384] width 28 height 8
type textarea "*"
